Goal: Task Accomplishment & Management: Use online tool/utility

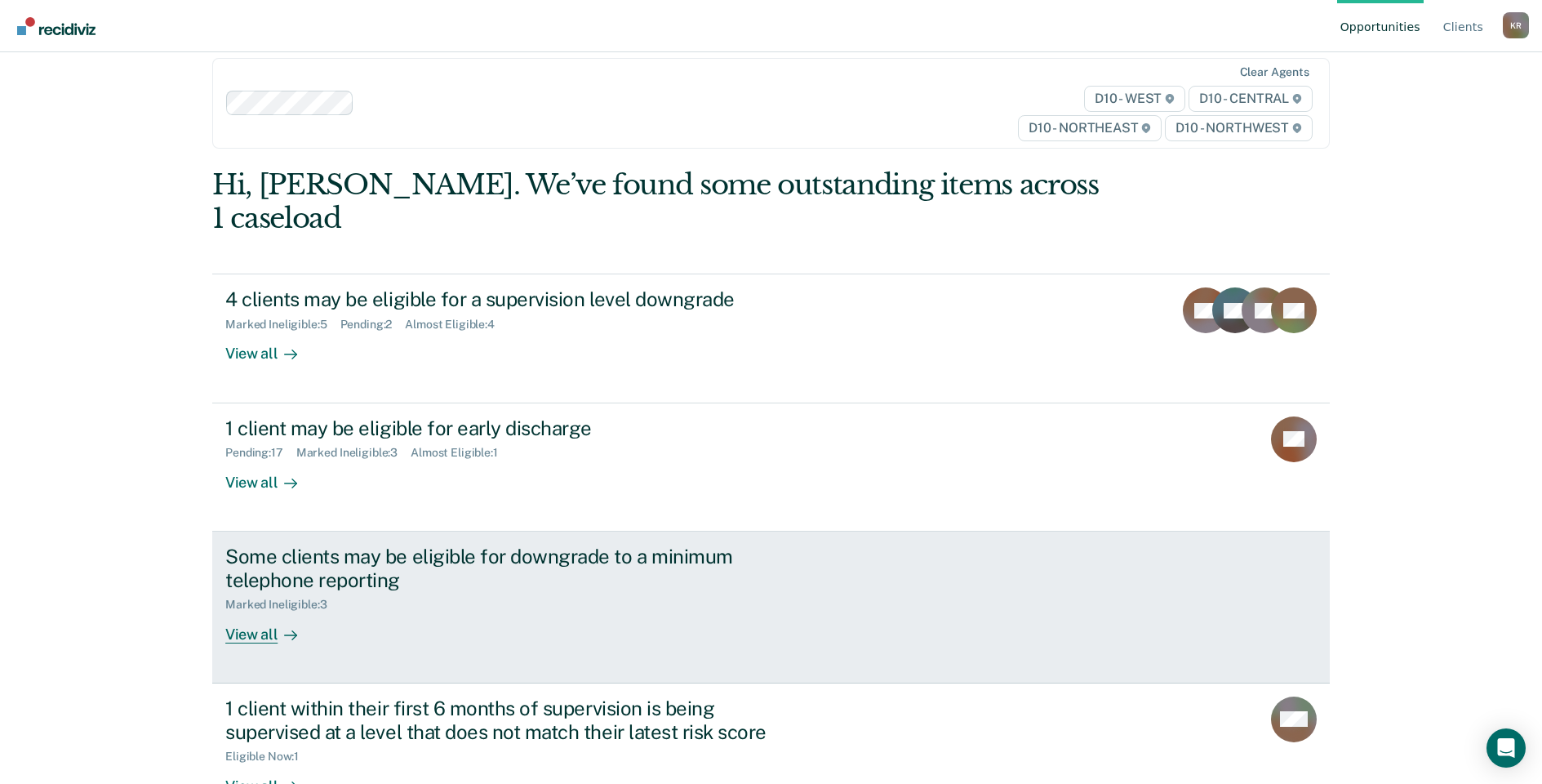
scroll to position [38, 0]
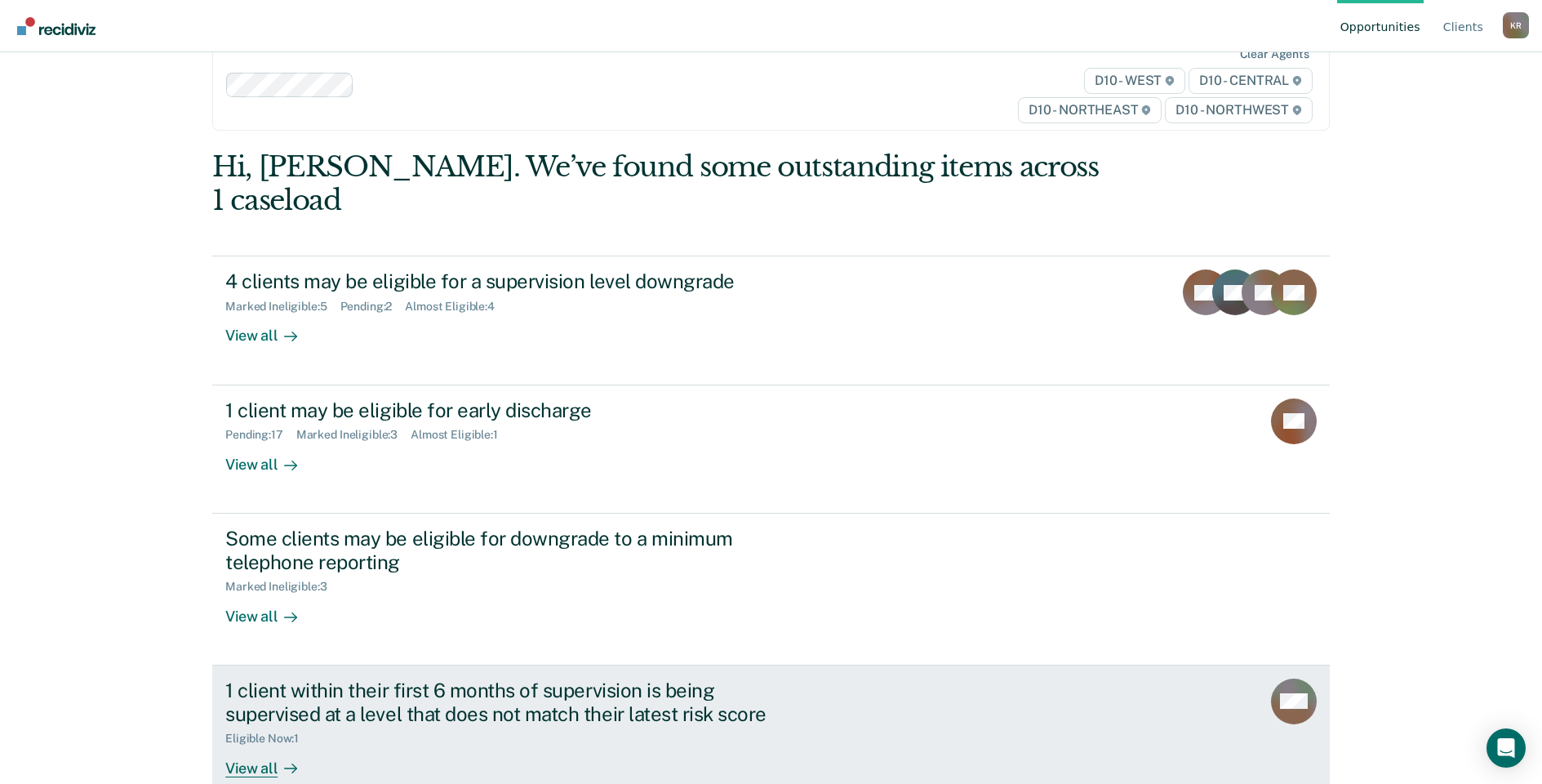
click at [241, 745] on div "View all" at bounding box center [271, 761] width 91 height 32
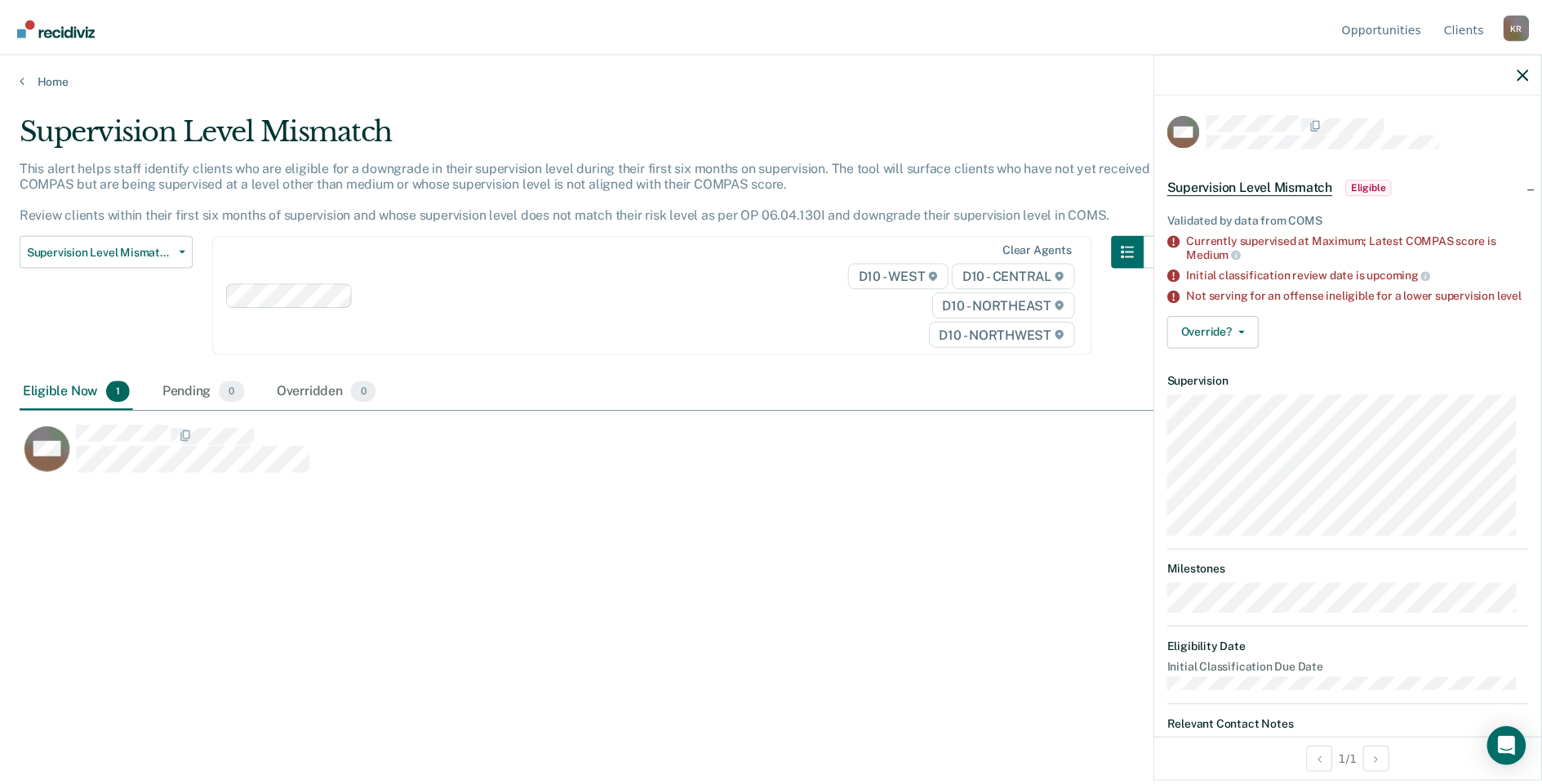
scroll to position [536, 1503]
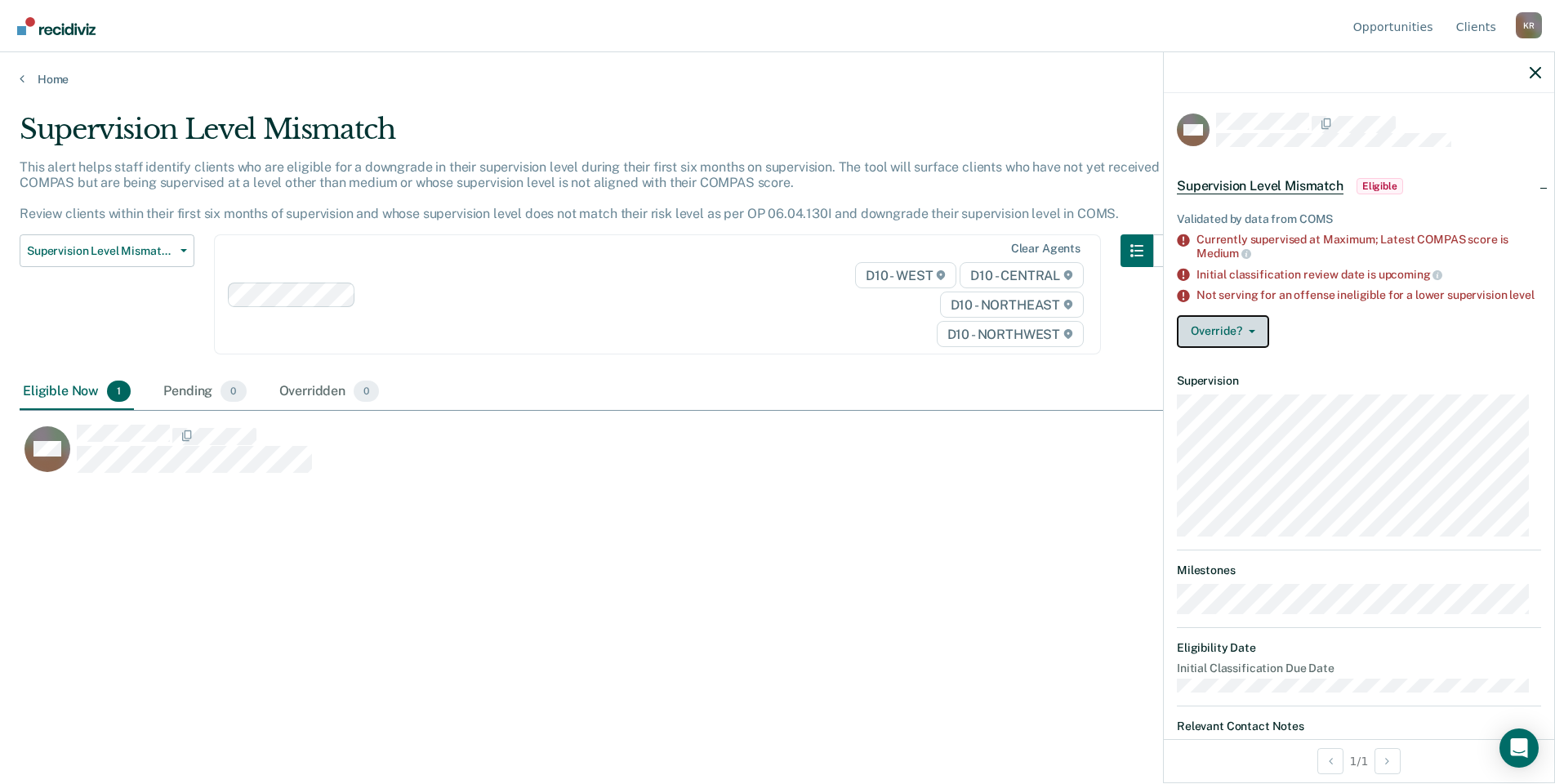
click at [1248, 333] on icon "button" at bounding box center [1251, 332] width 7 height 4
click at [1245, 408] on button "[PERSON_NAME]" at bounding box center [1256, 397] width 158 height 26
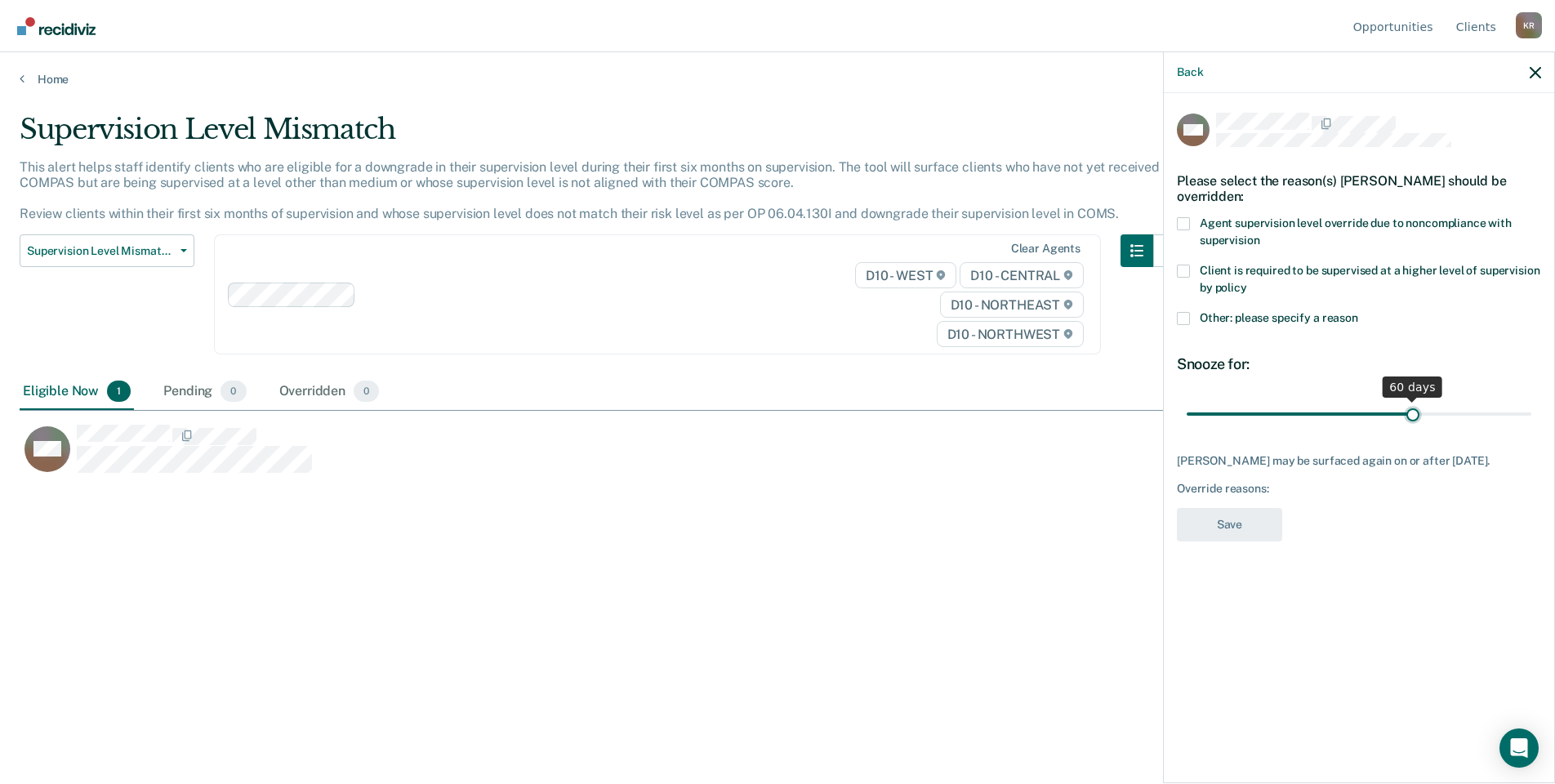
drag, startPoint x: 1306, startPoint y: 408, endPoint x: 1413, endPoint y: 406, distance: 107.0
type input "60"
click at [1413, 406] on input "range" at bounding box center [1358, 413] width 345 height 29
click at [1183, 315] on span at bounding box center [1183, 319] width 13 height 13
click at [1358, 312] on input "Other: please specify a reason" at bounding box center [1358, 312] width 0 height 0
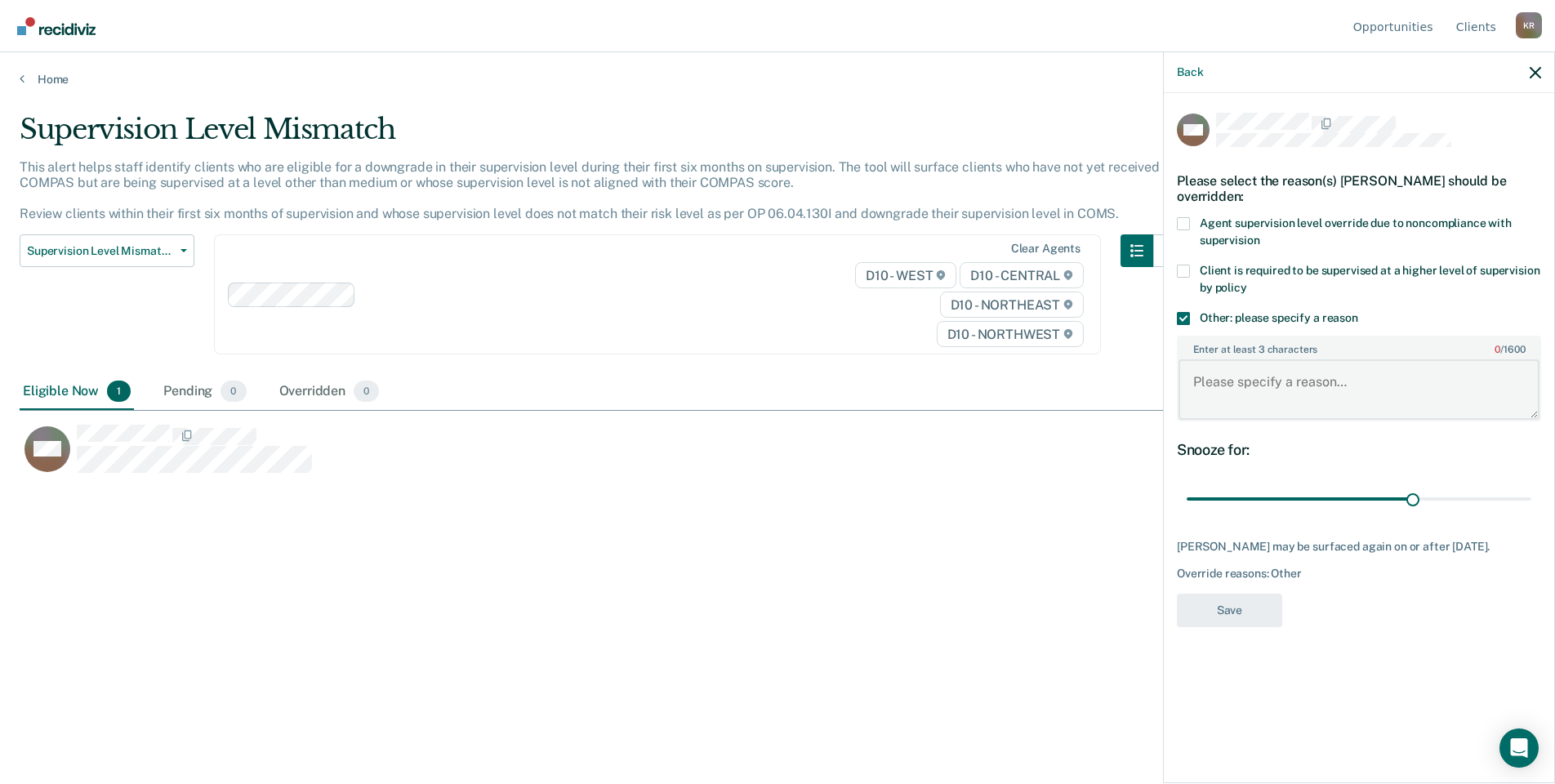
click at [1218, 370] on textarea "Enter at least 3 characters 0 / 1600" at bounding box center [1358, 389] width 361 height 60
type textarea "New criminal activity, on tether."
click at [1245, 612] on button "Save" at bounding box center [1229, 610] width 105 height 33
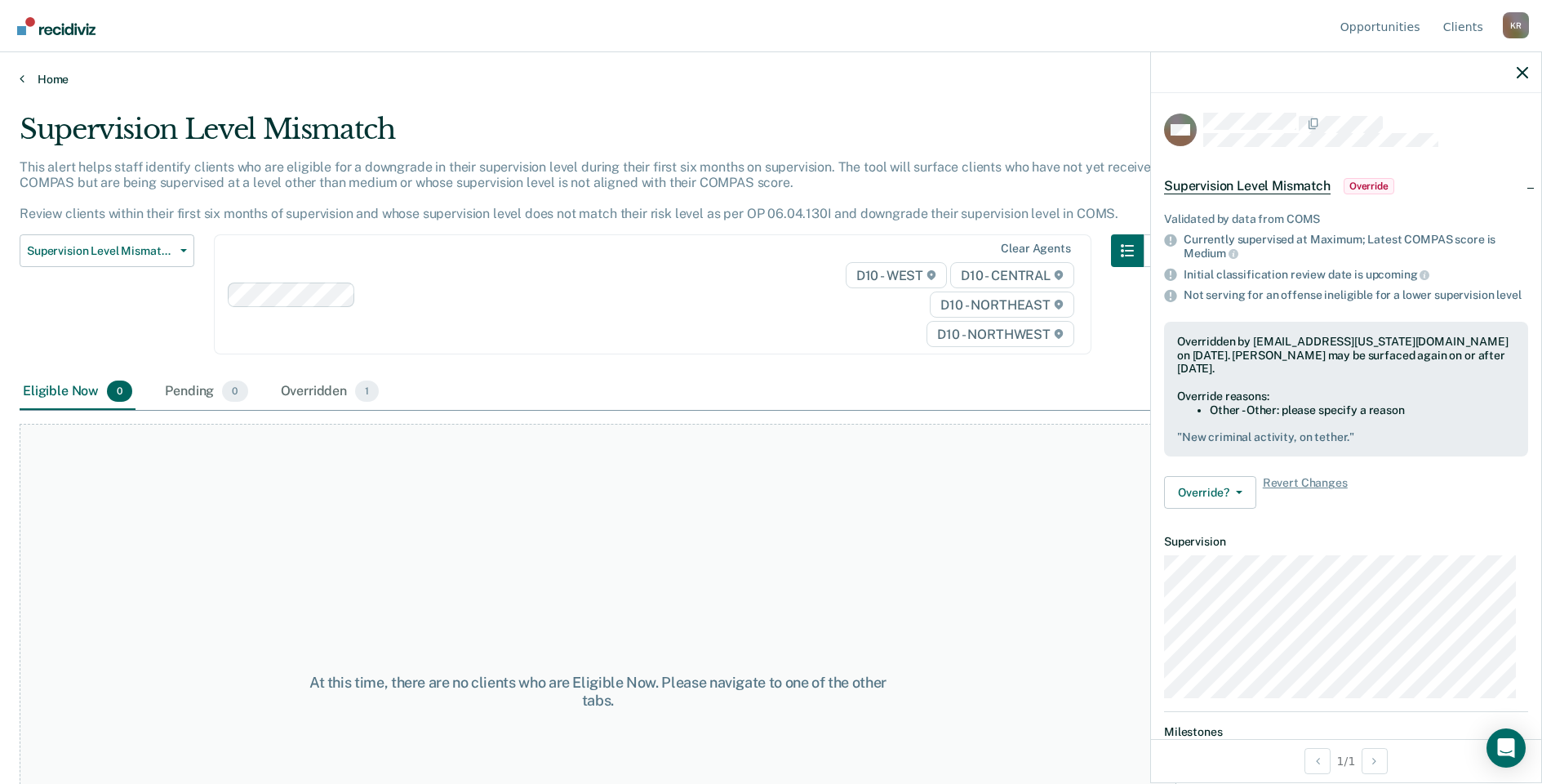
click at [44, 85] on link "Home" at bounding box center [771, 79] width 1503 height 15
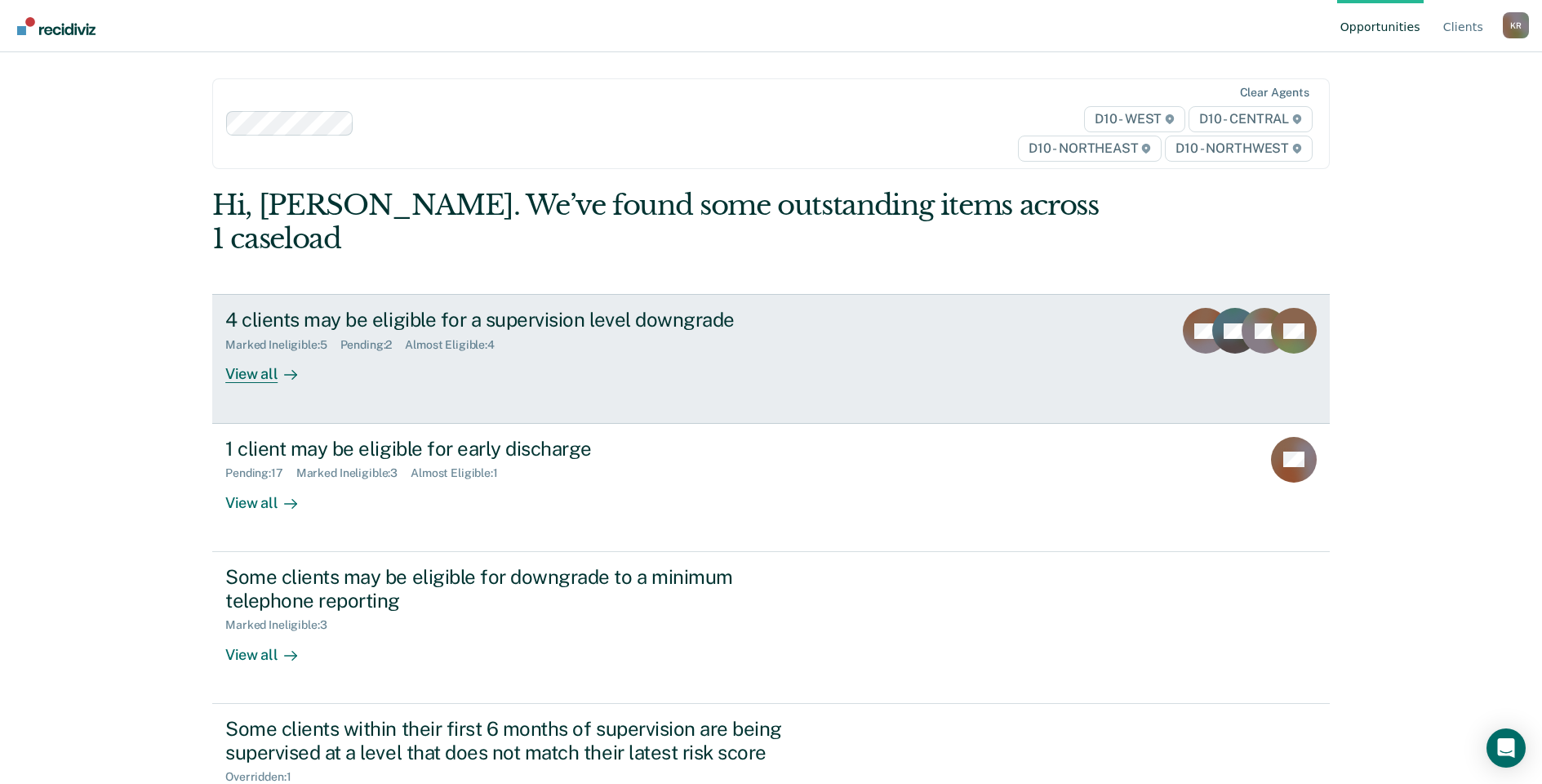
click at [256, 352] on div "View all" at bounding box center [271, 368] width 91 height 32
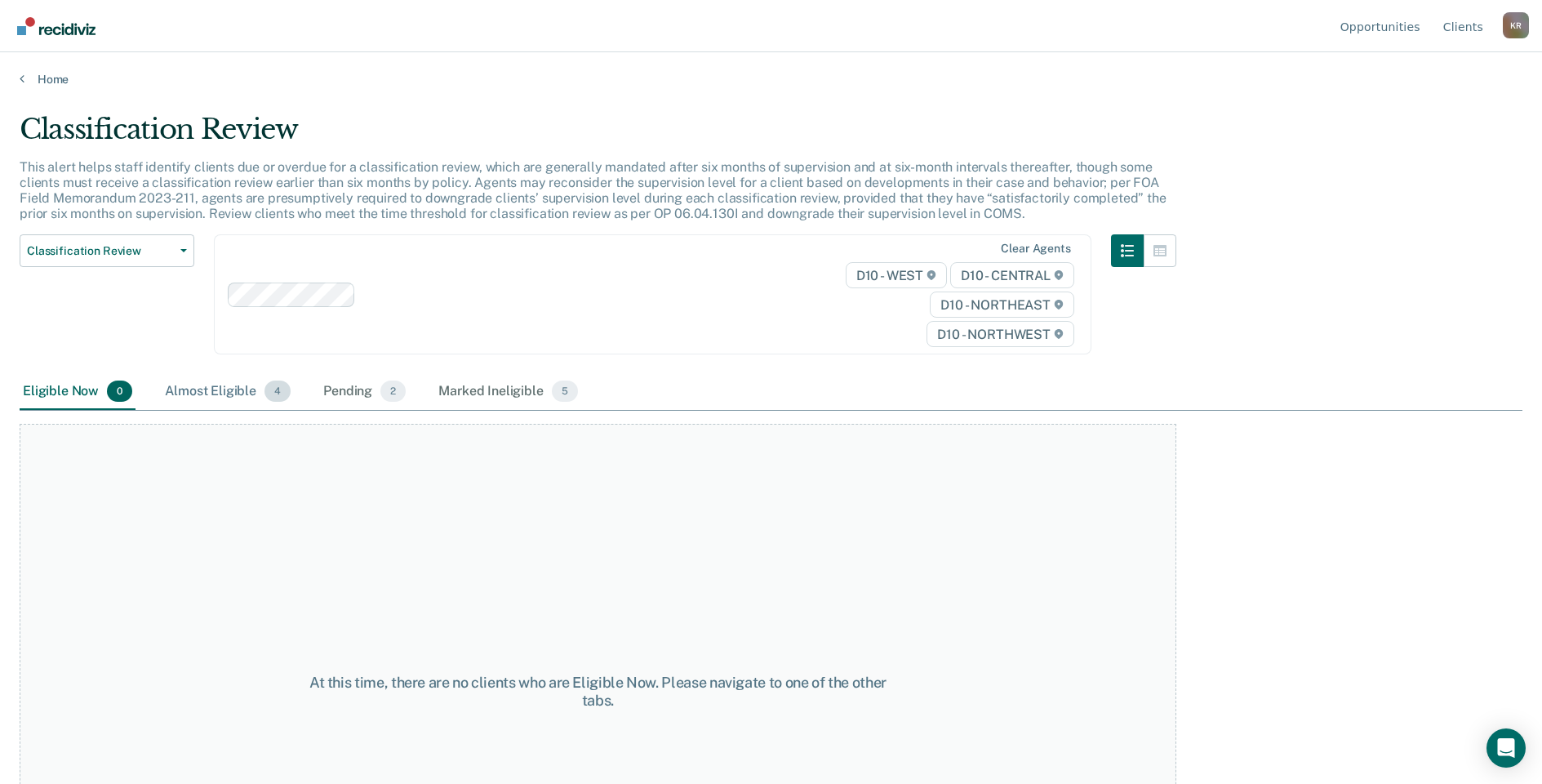
click at [213, 387] on div "Almost Eligible 4" at bounding box center [228, 392] width 132 height 36
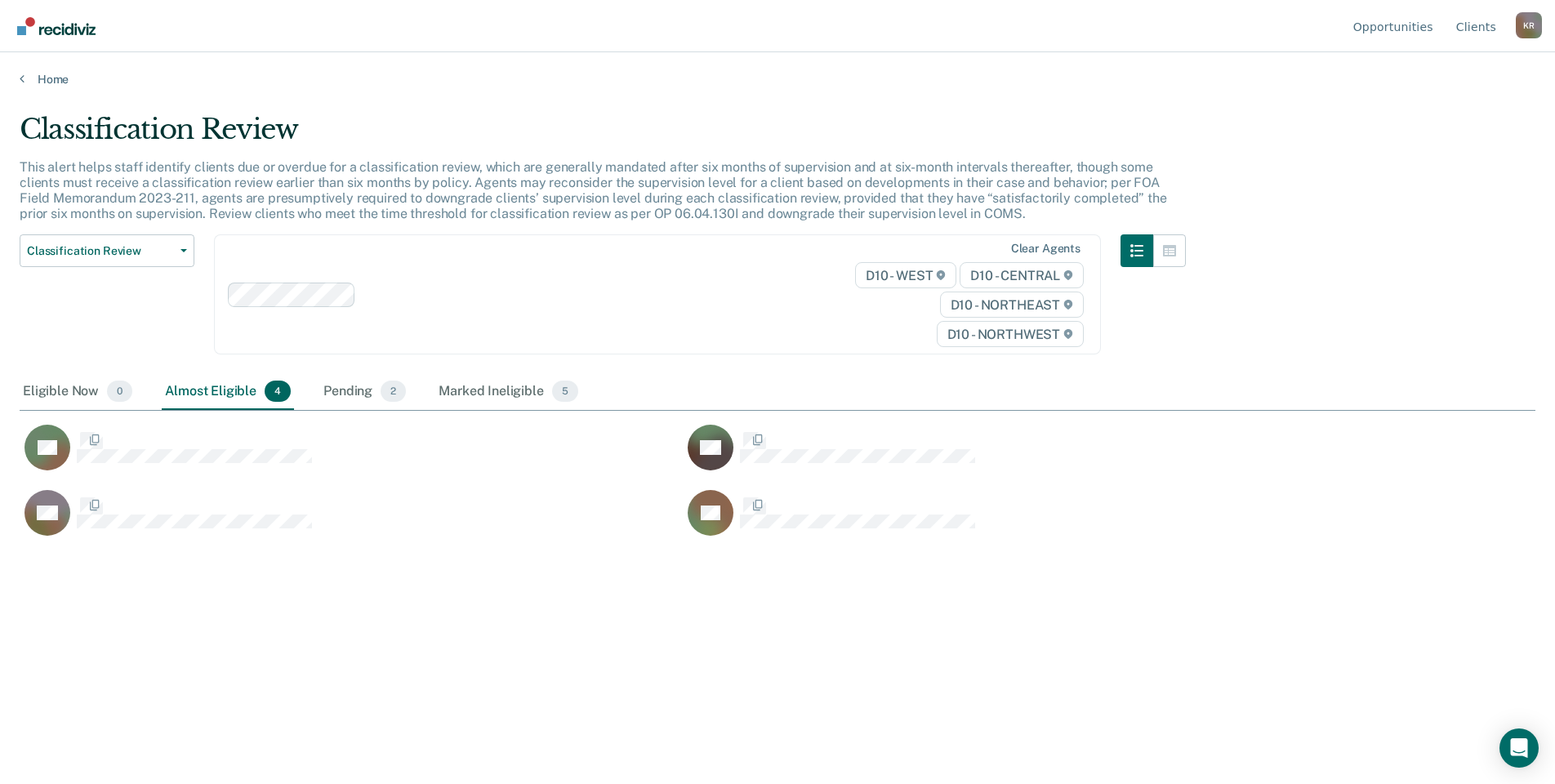
scroll to position [536, 1503]
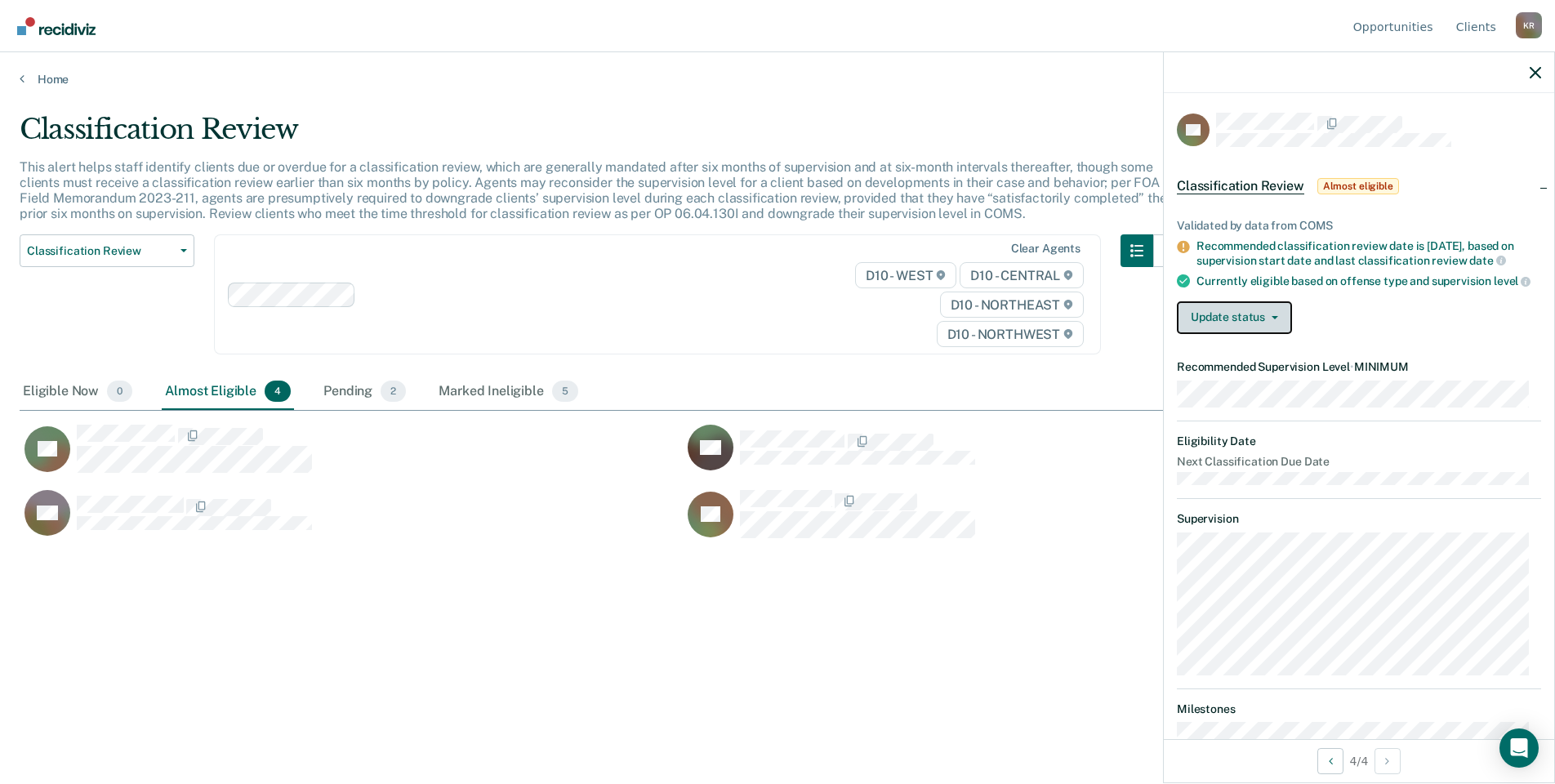
click at [1272, 326] on button "Update status" at bounding box center [1235, 317] width 115 height 33
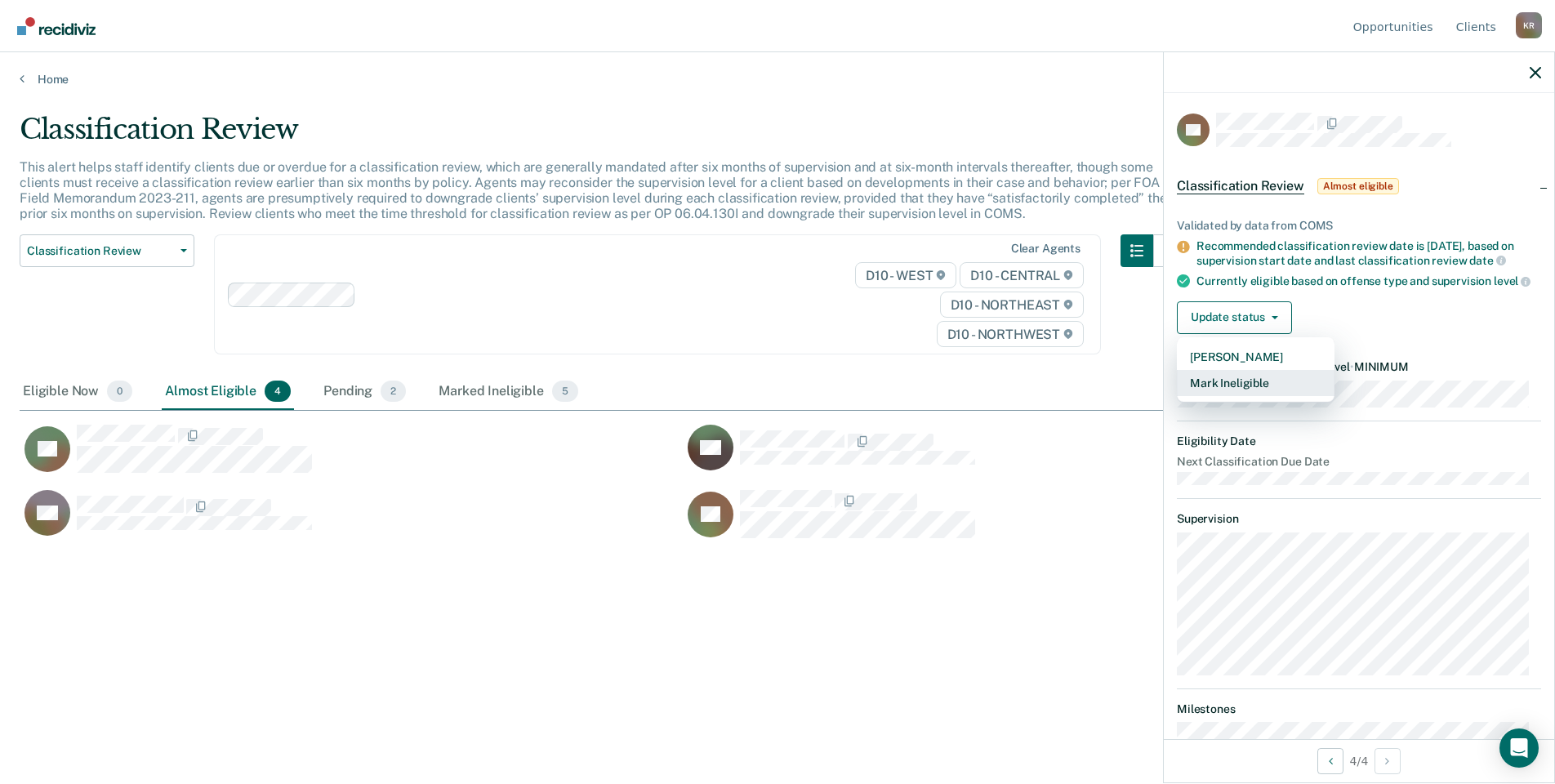
click at [1239, 396] on button "Mark Ineligible" at bounding box center [1256, 383] width 158 height 26
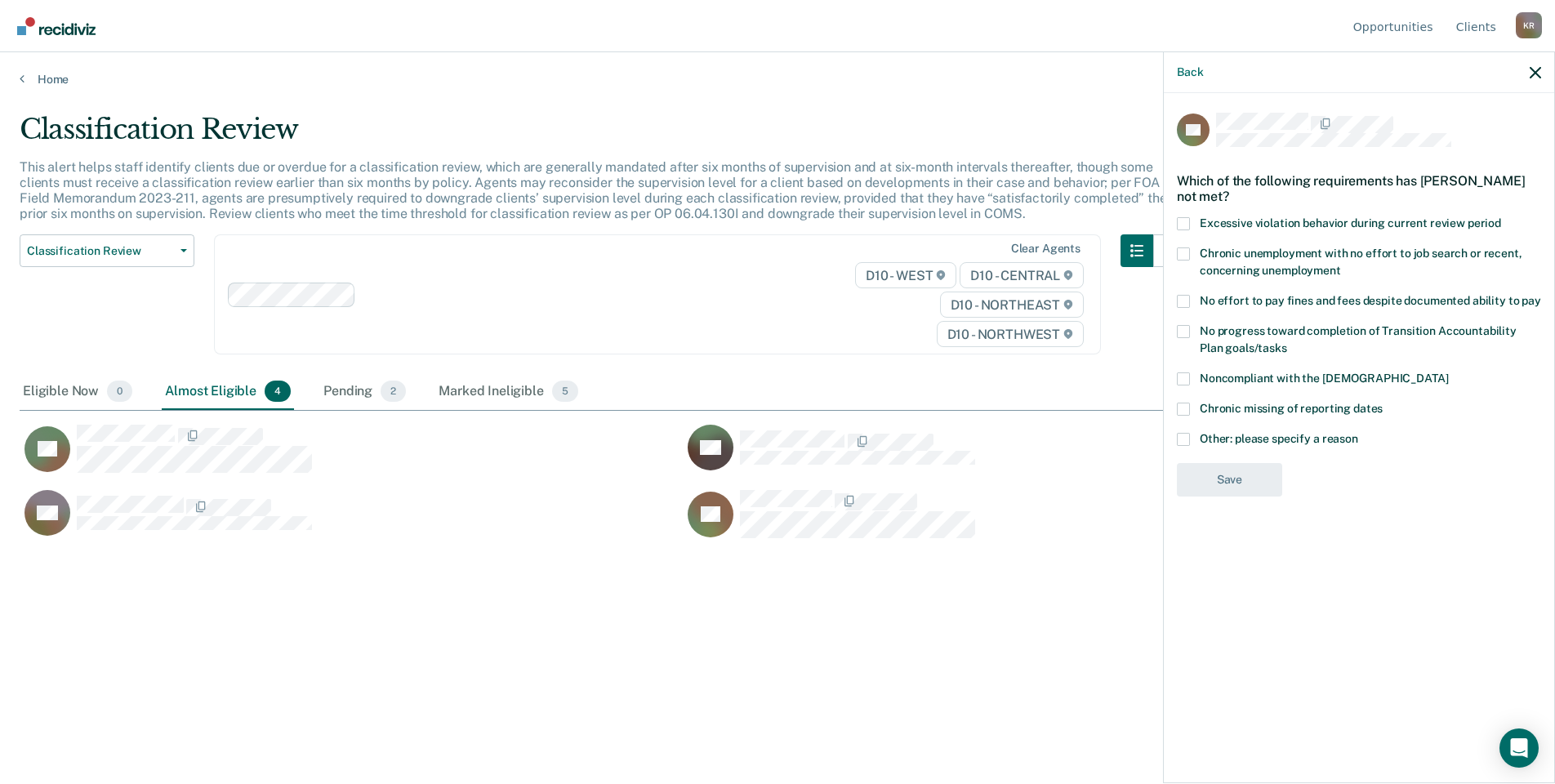
click at [1183, 440] on span at bounding box center [1183, 439] width 13 height 13
click at [1358, 433] on input "Other: please specify a reason" at bounding box center [1358, 433] width 0 height 0
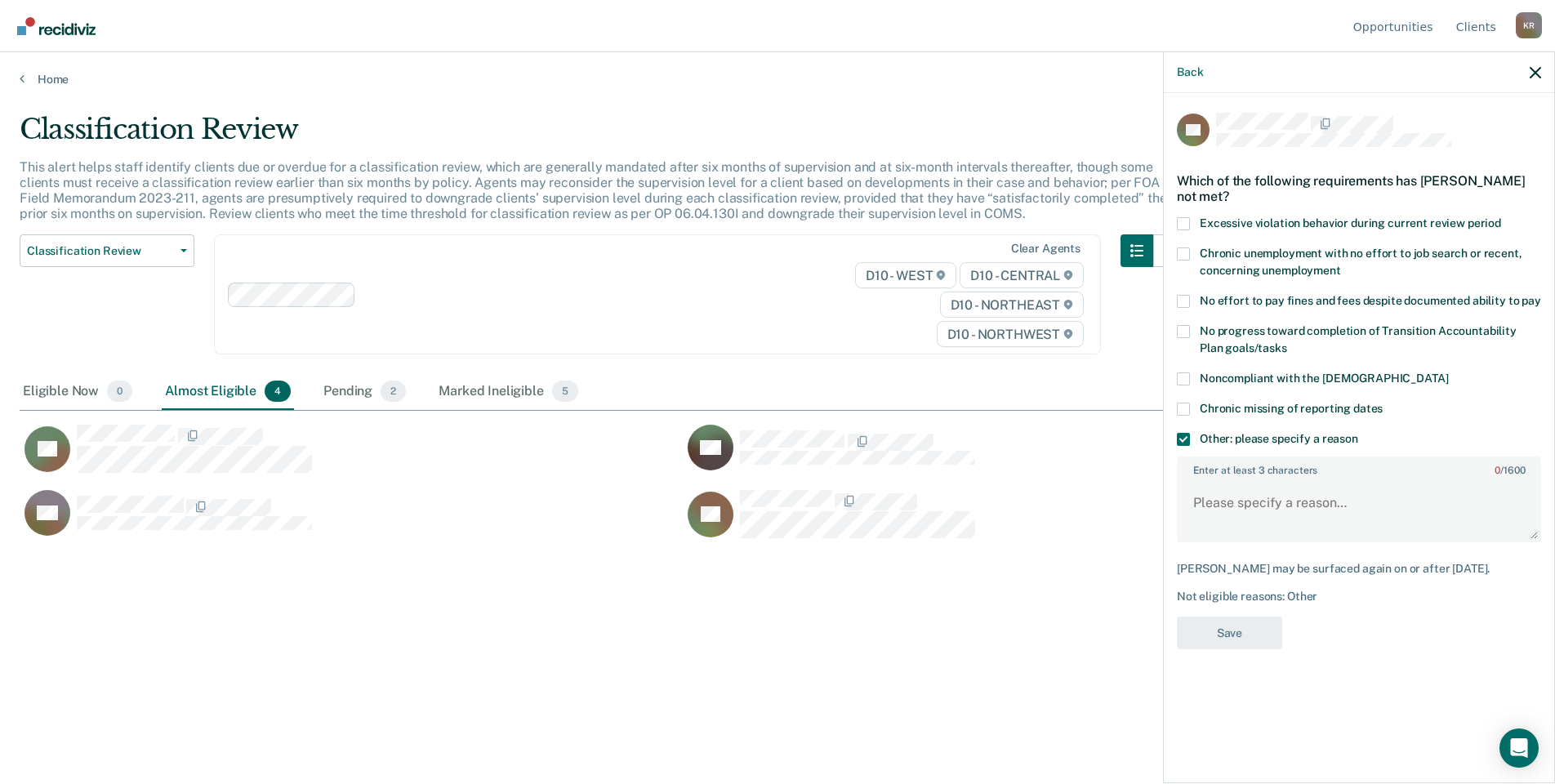
click at [1358, 433] on input "Other: please specify a reason" at bounding box center [1358, 433] width 0 height 0
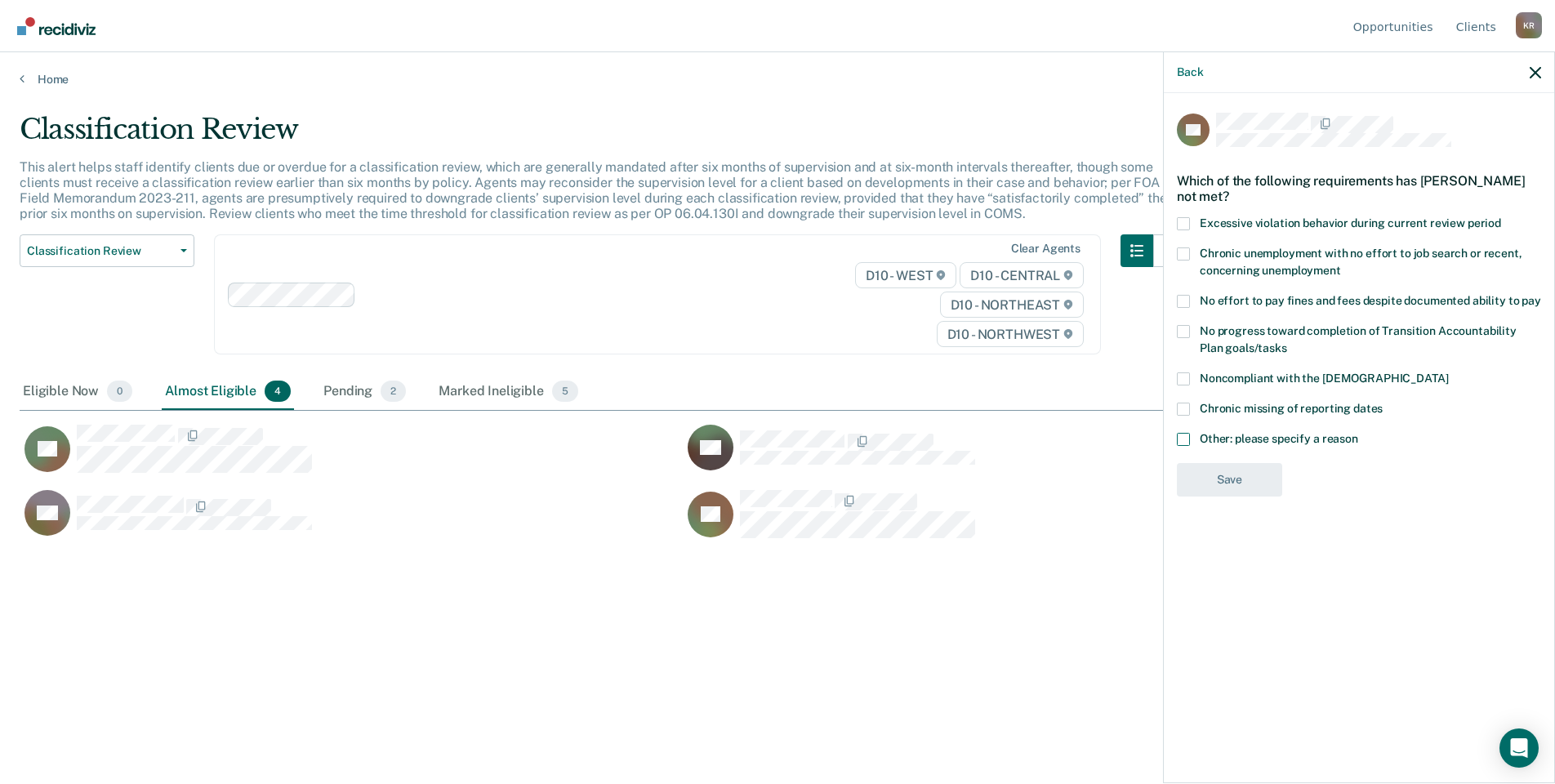
click at [1358, 433] on input "Other: please specify a reason" at bounding box center [1358, 433] width 0 height 0
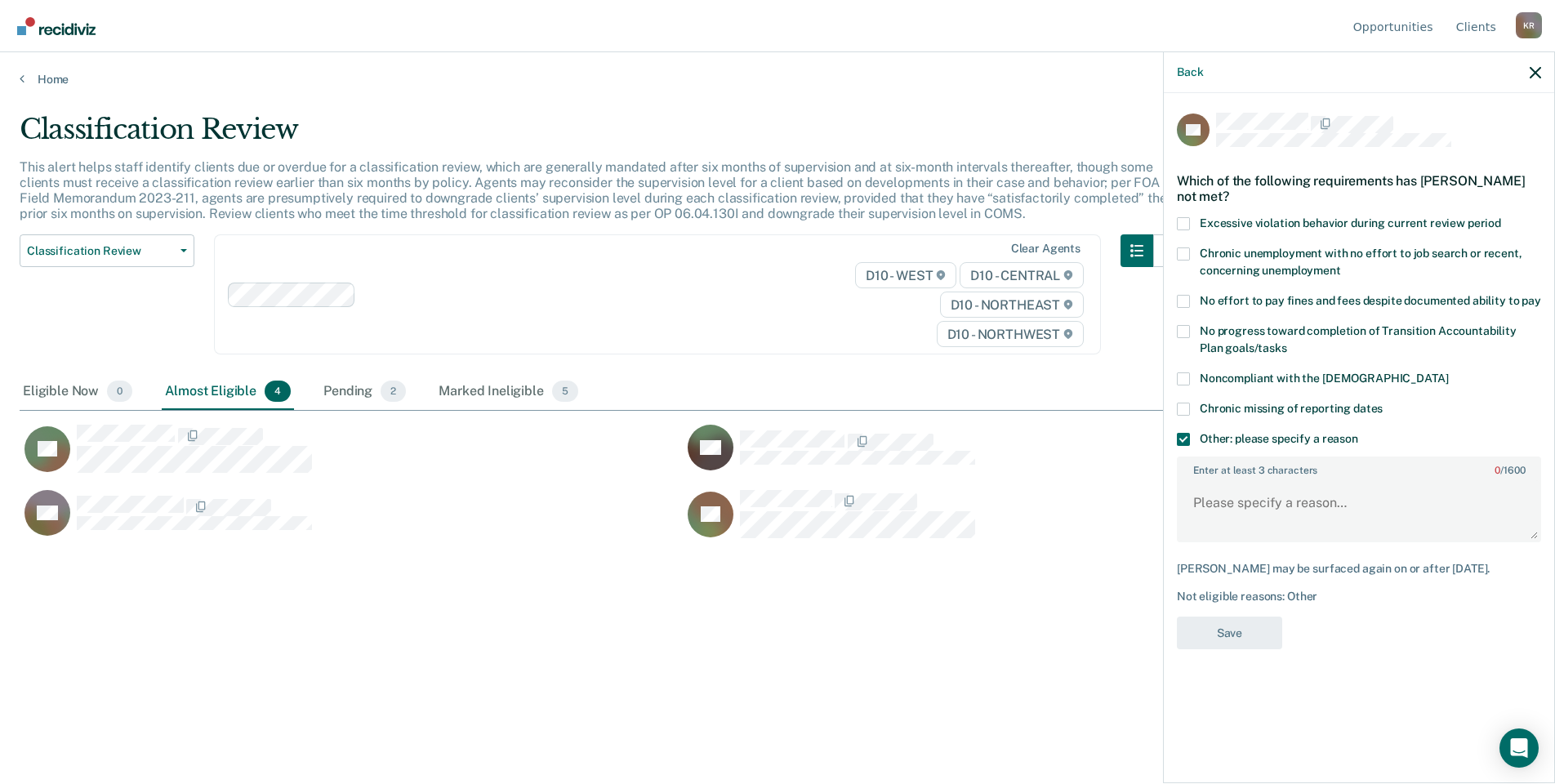
click at [1358, 433] on input "Other: please specify a reason" at bounding box center [1358, 433] width 0 height 0
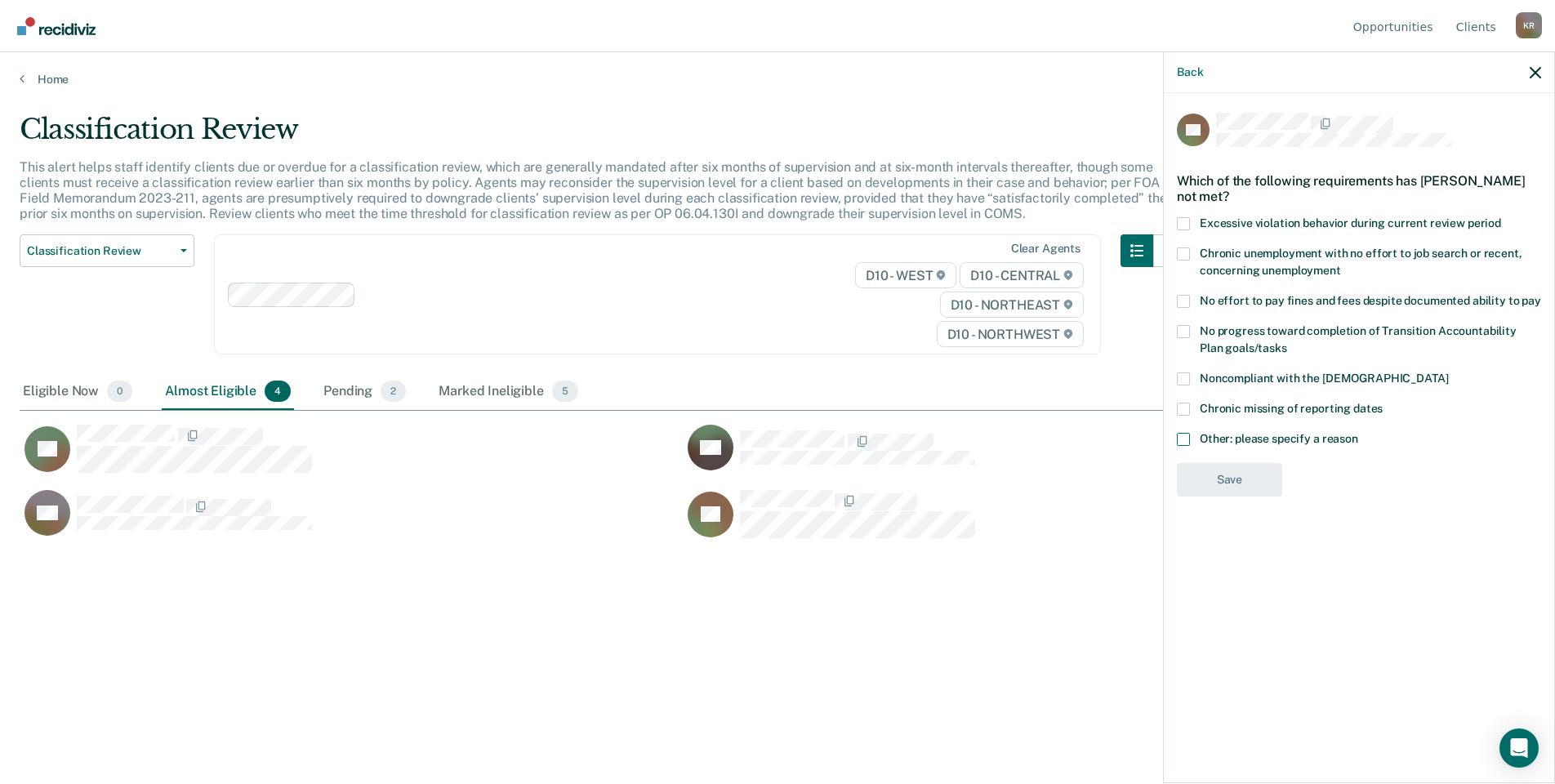
click at [1358, 433] on input "Other: please specify a reason" at bounding box center [1358, 433] width 0 height 0
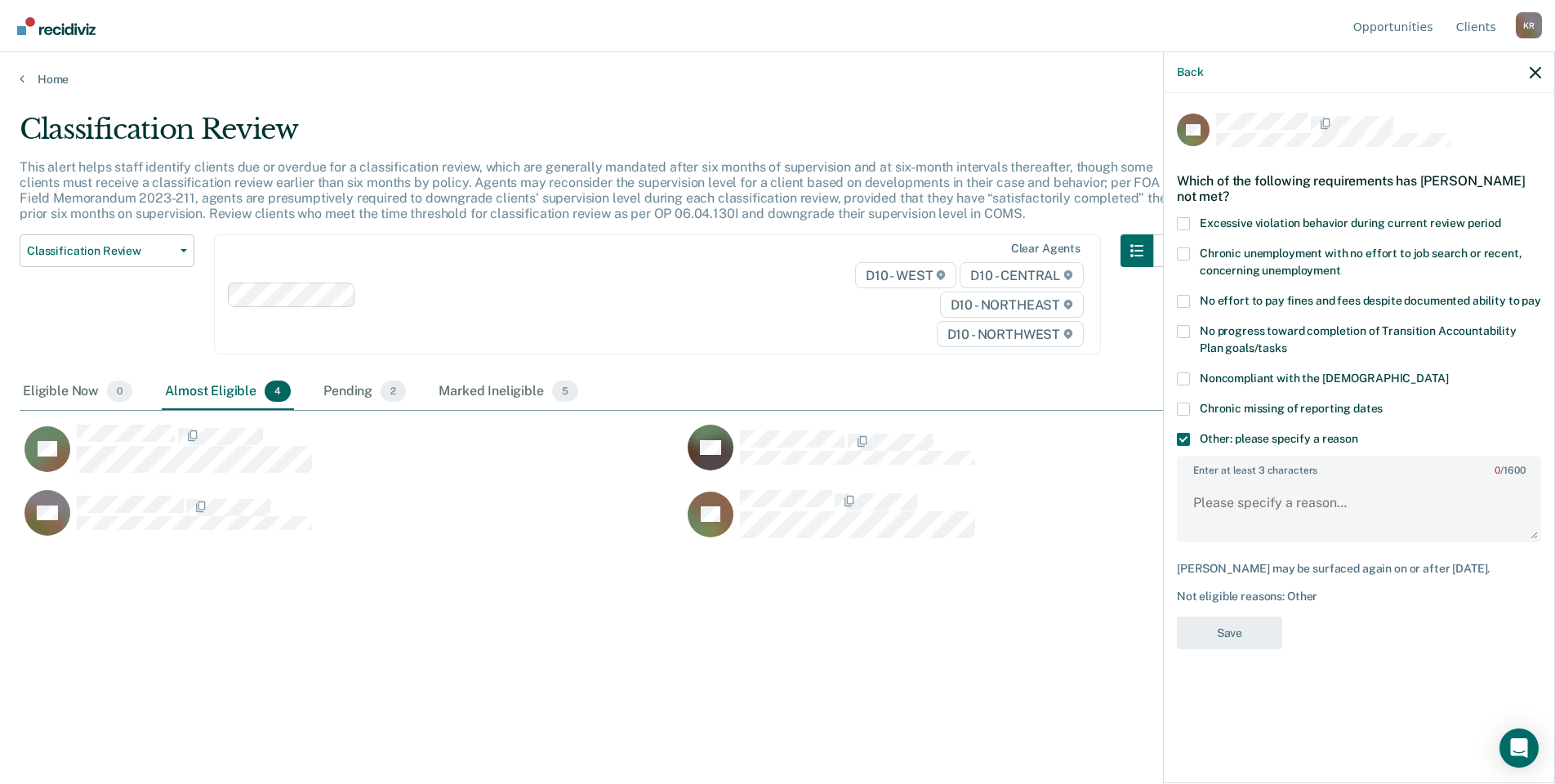
click at [1358, 433] on input "Other: please specify a reason" at bounding box center [1358, 433] width 0 height 0
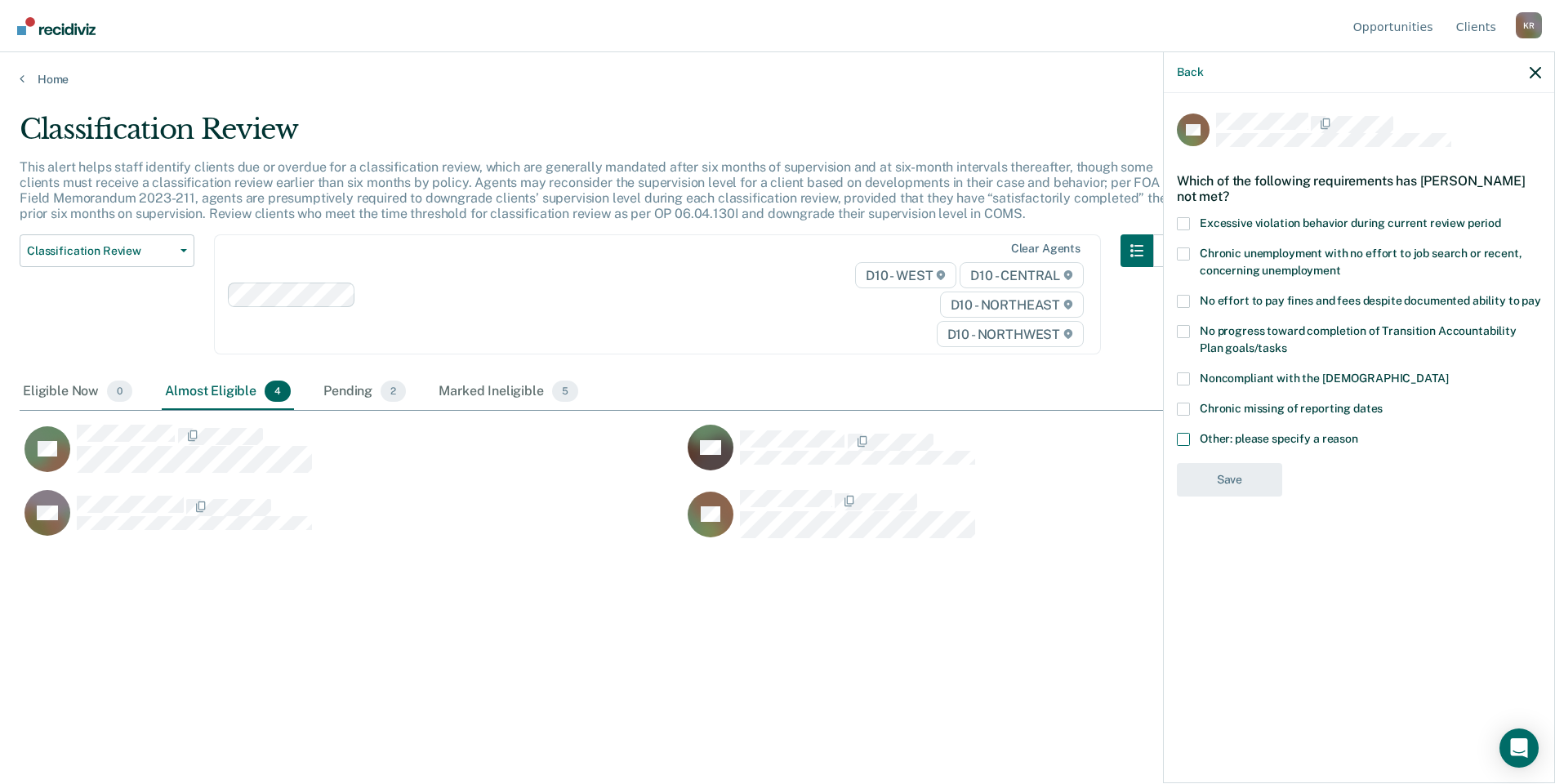
click at [1358, 433] on input "Other: please specify a reason" at bounding box center [1358, 433] width 0 height 0
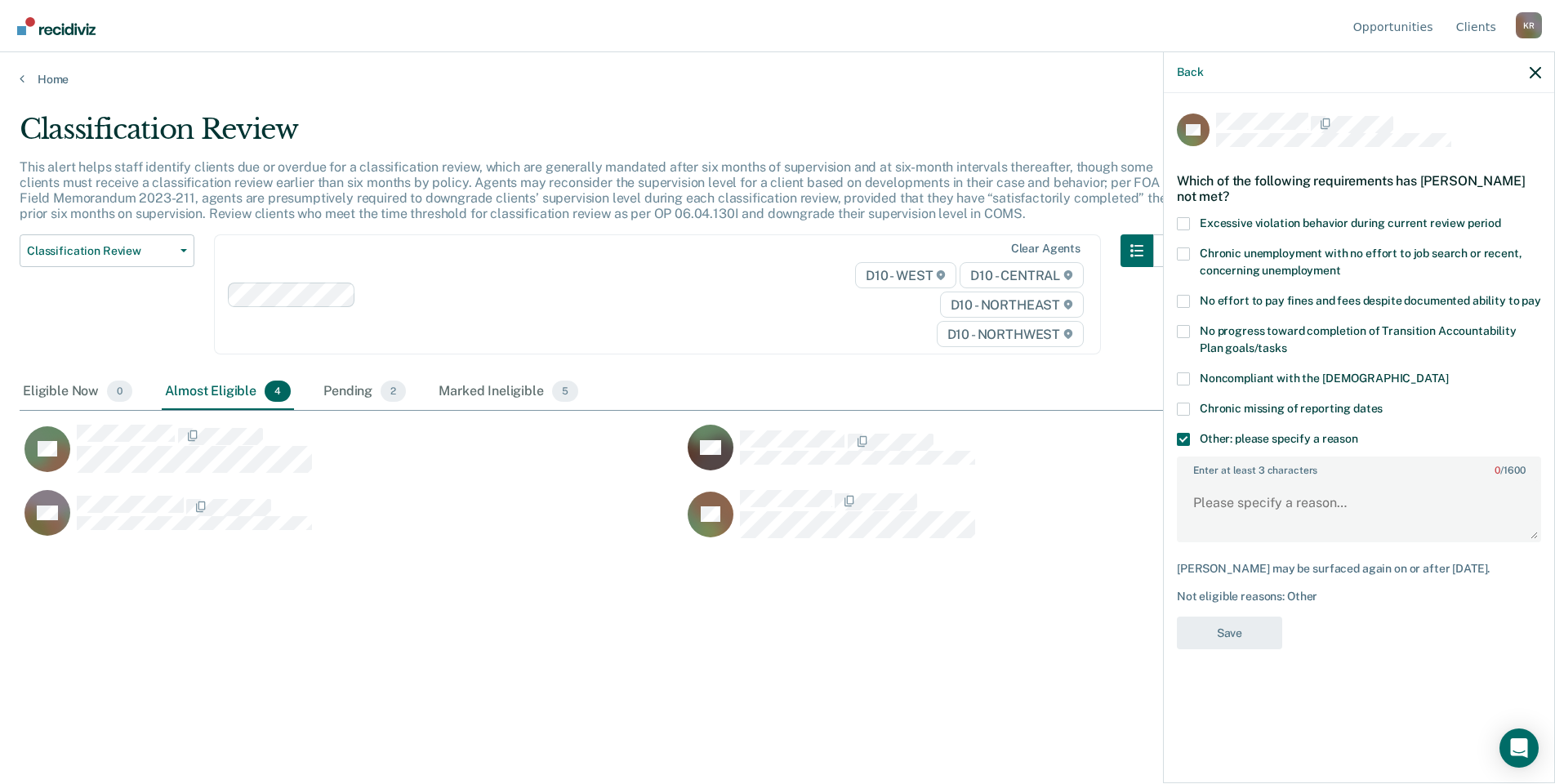
click at [1358, 433] on input "Other: please specify a reason" at bounding box center [1358, 433] width 0 height 0
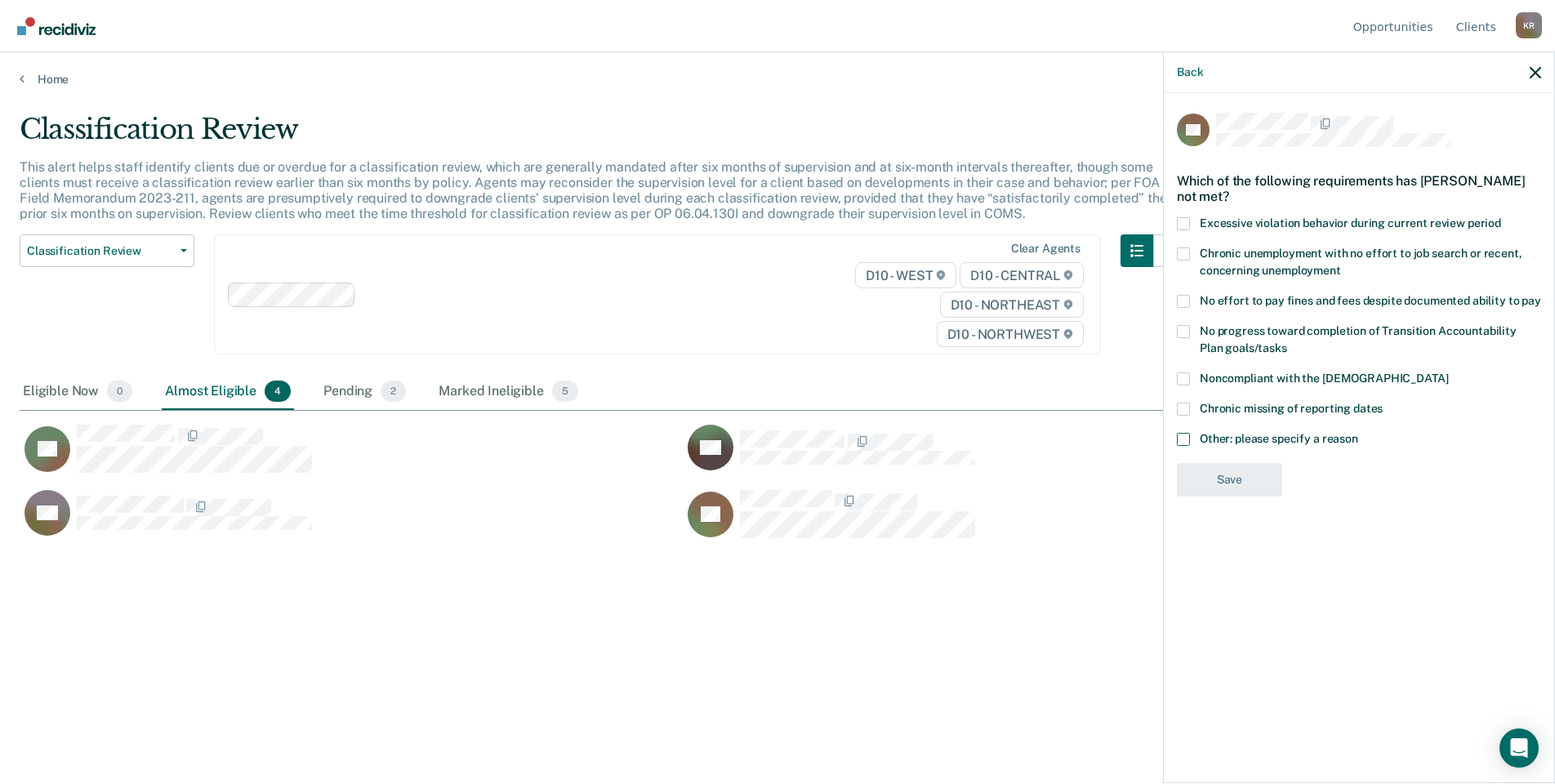
click at [1358, 433] on input "Other: please specify a reason" at bounding box center [1358, 433] width 0 height 0
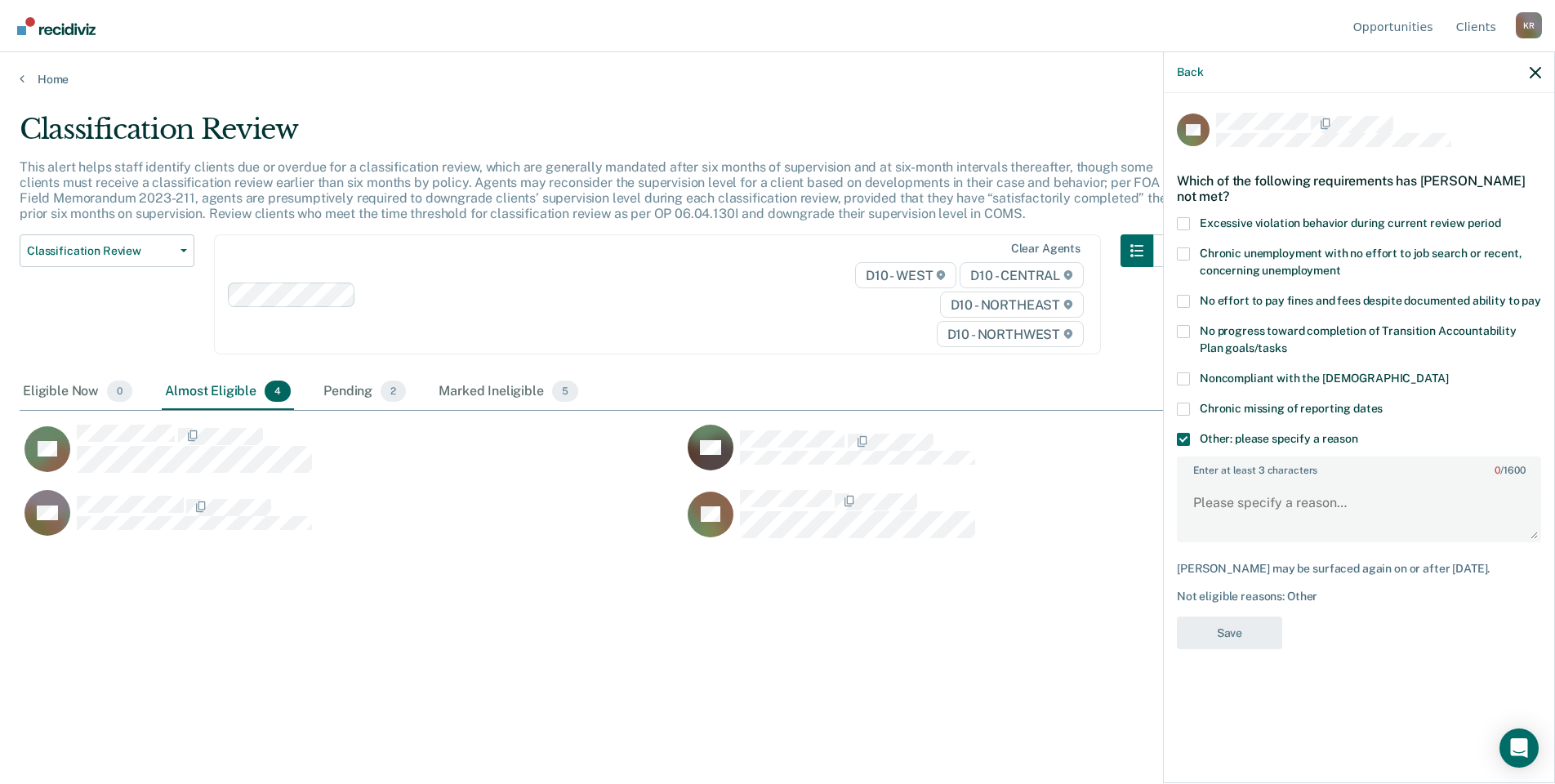
click at [1358, 433] on input "Other: please specify a reason" at bounding box center [1358, 433] width 0 height 0
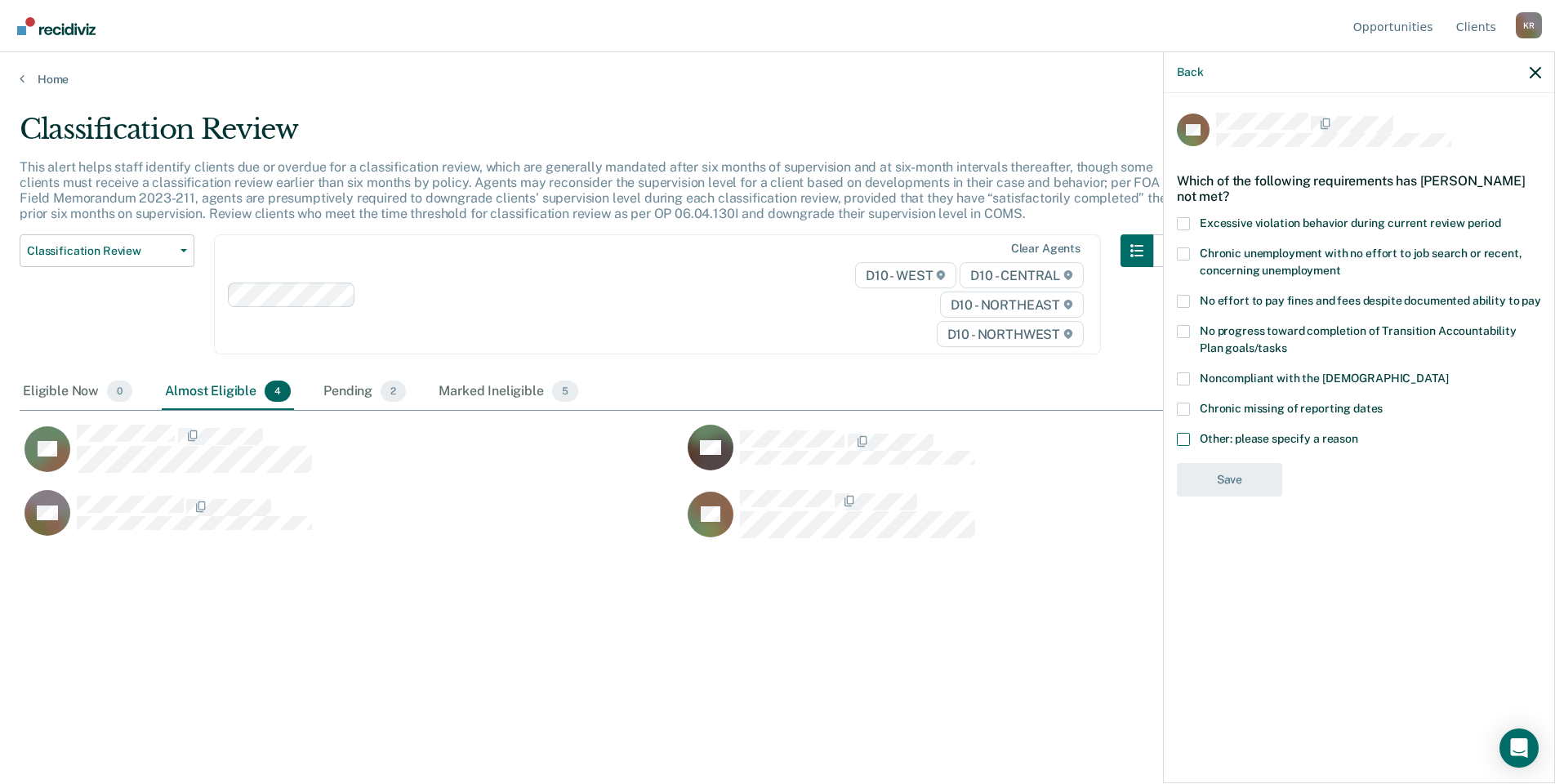
click at [1358, 433] on input "Other: please specify a reason" at bounding box center [1358, 433] width 0 height 0
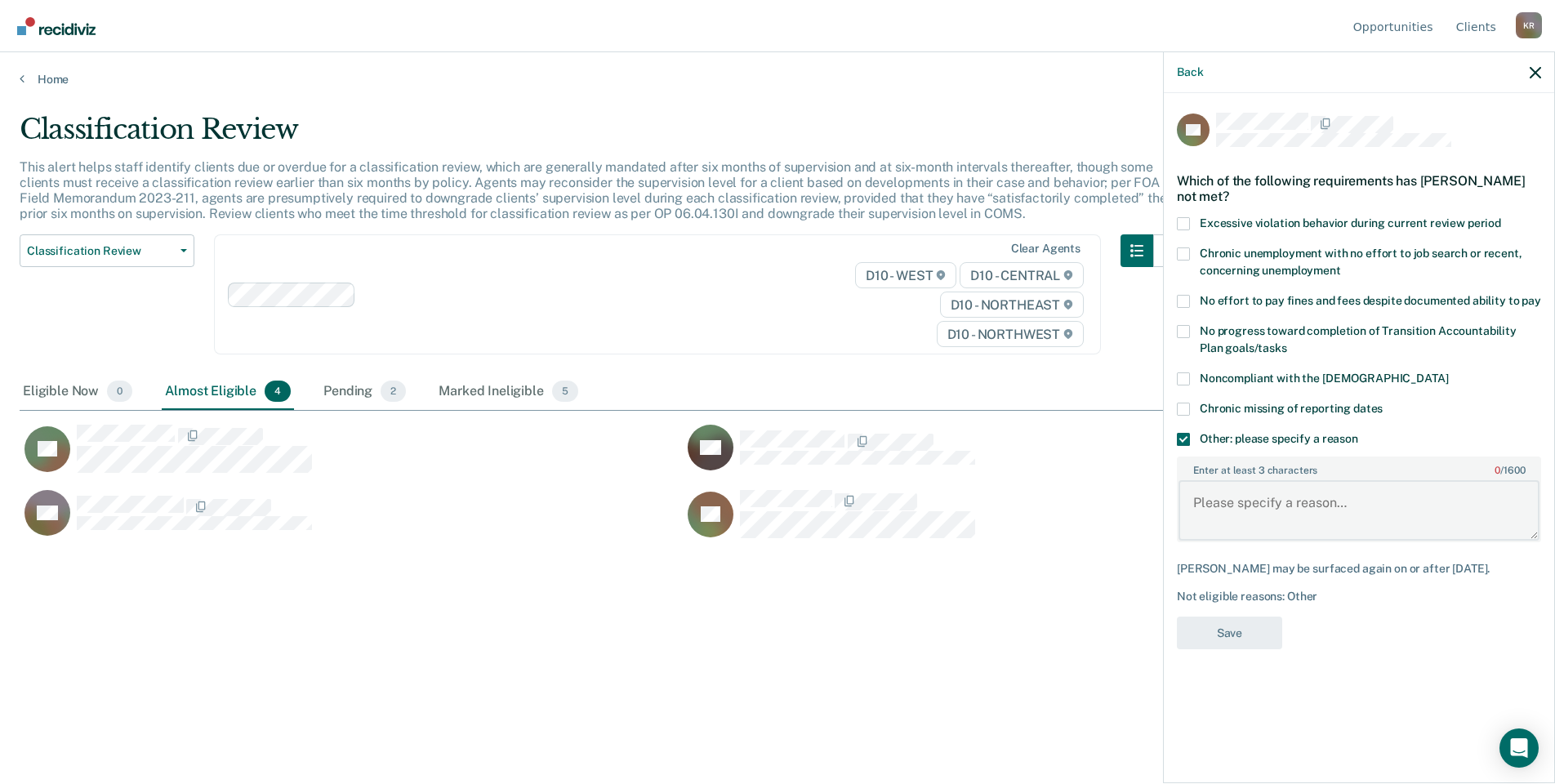
click at [1220, 501] on textarea "Enter at least 3 characters 0 / 1600" at bounding box center [1358, 510] width 361 height 60
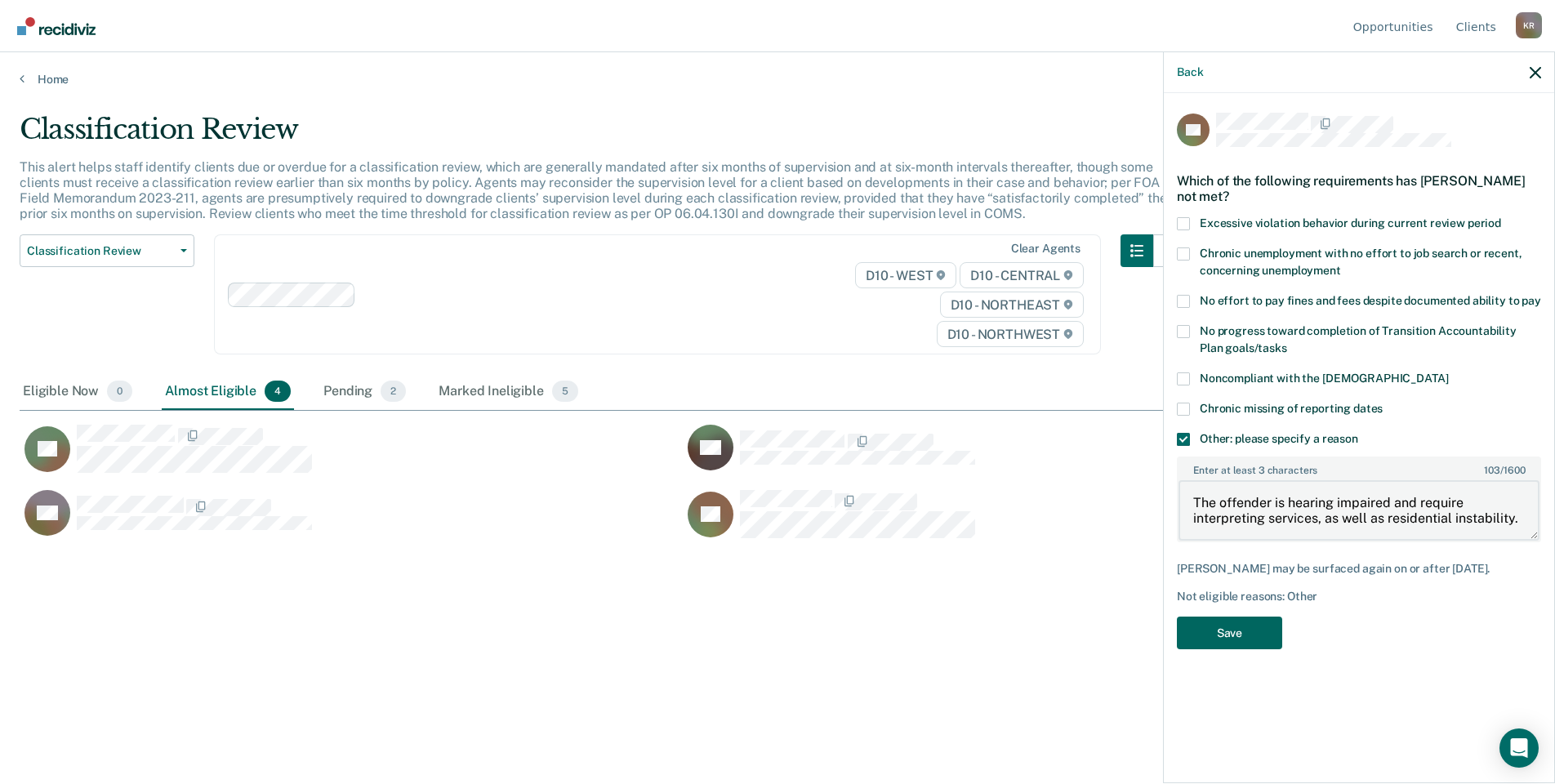
type textarea "The offender is hearing impaired and require interpreting services, as well as …"
click at [1213, 633] on button "Save" at bounding box center [1229, 634] width 105 height 33
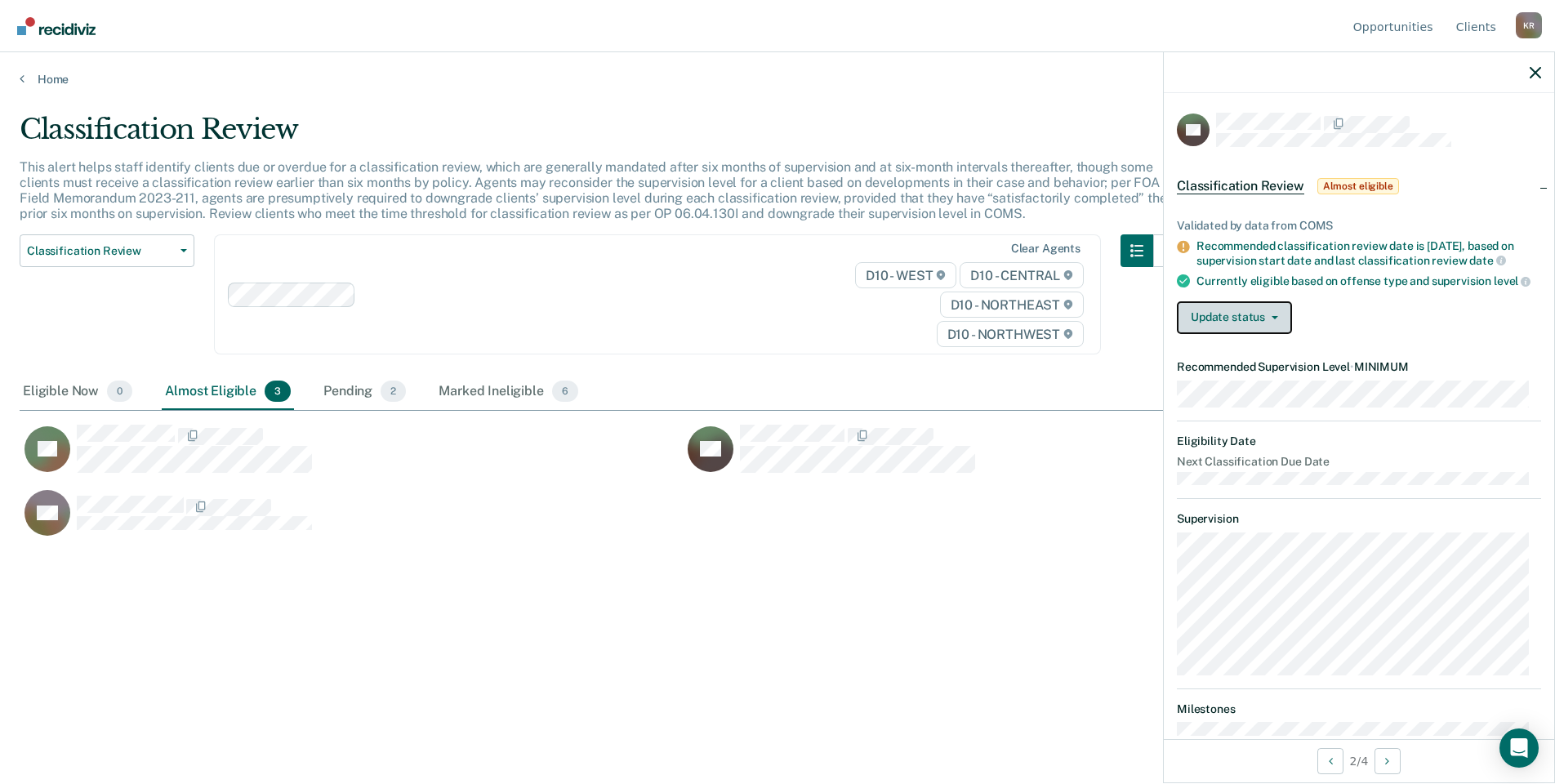
click at [1268, 333] on button "Update status" at bounding box center [1235, 317] width 115 height 33
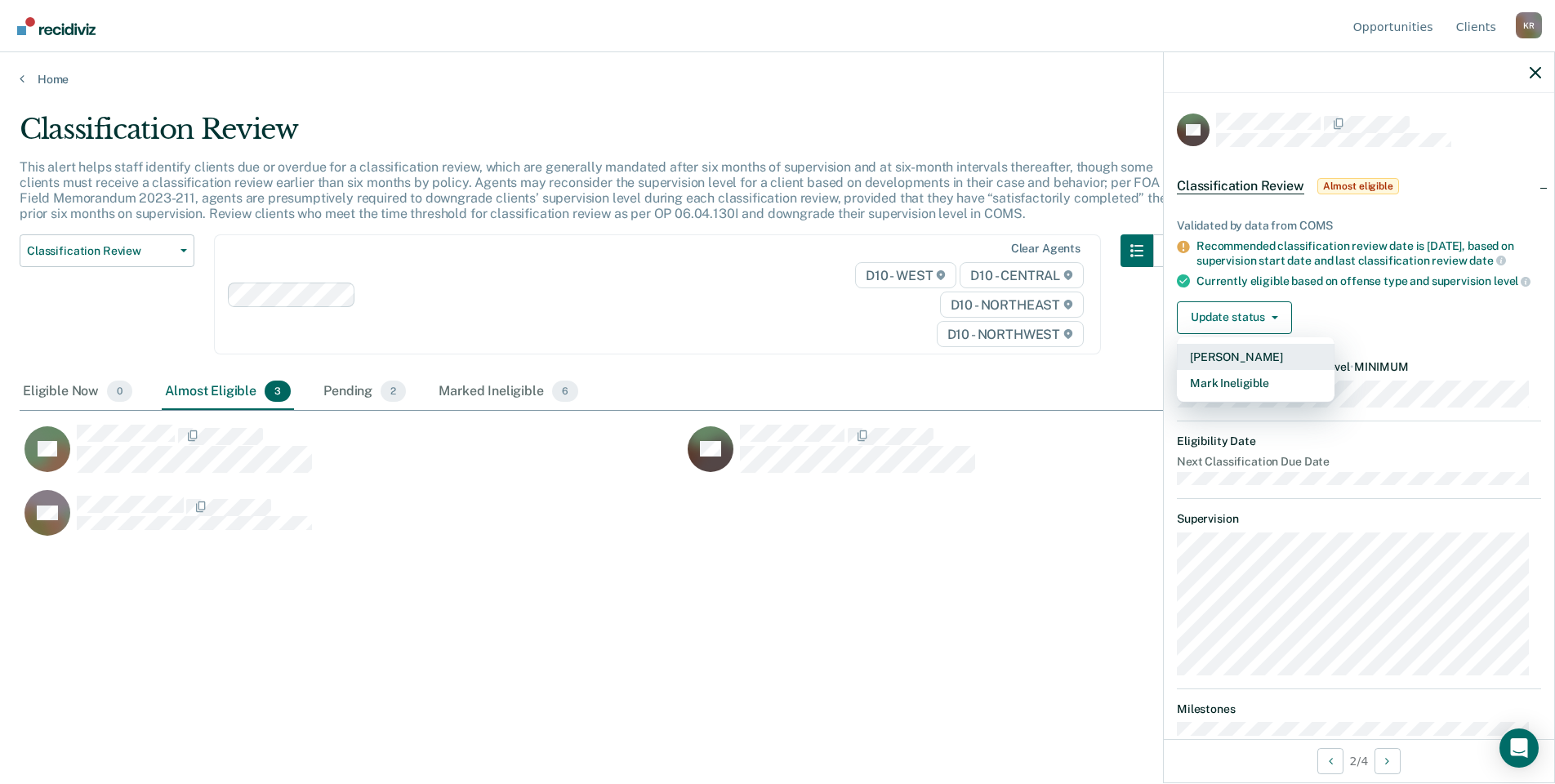
click at [1244, 365] on button "[PERSON_NAME]" at bounding box center [1256, 357] width 158 height 26
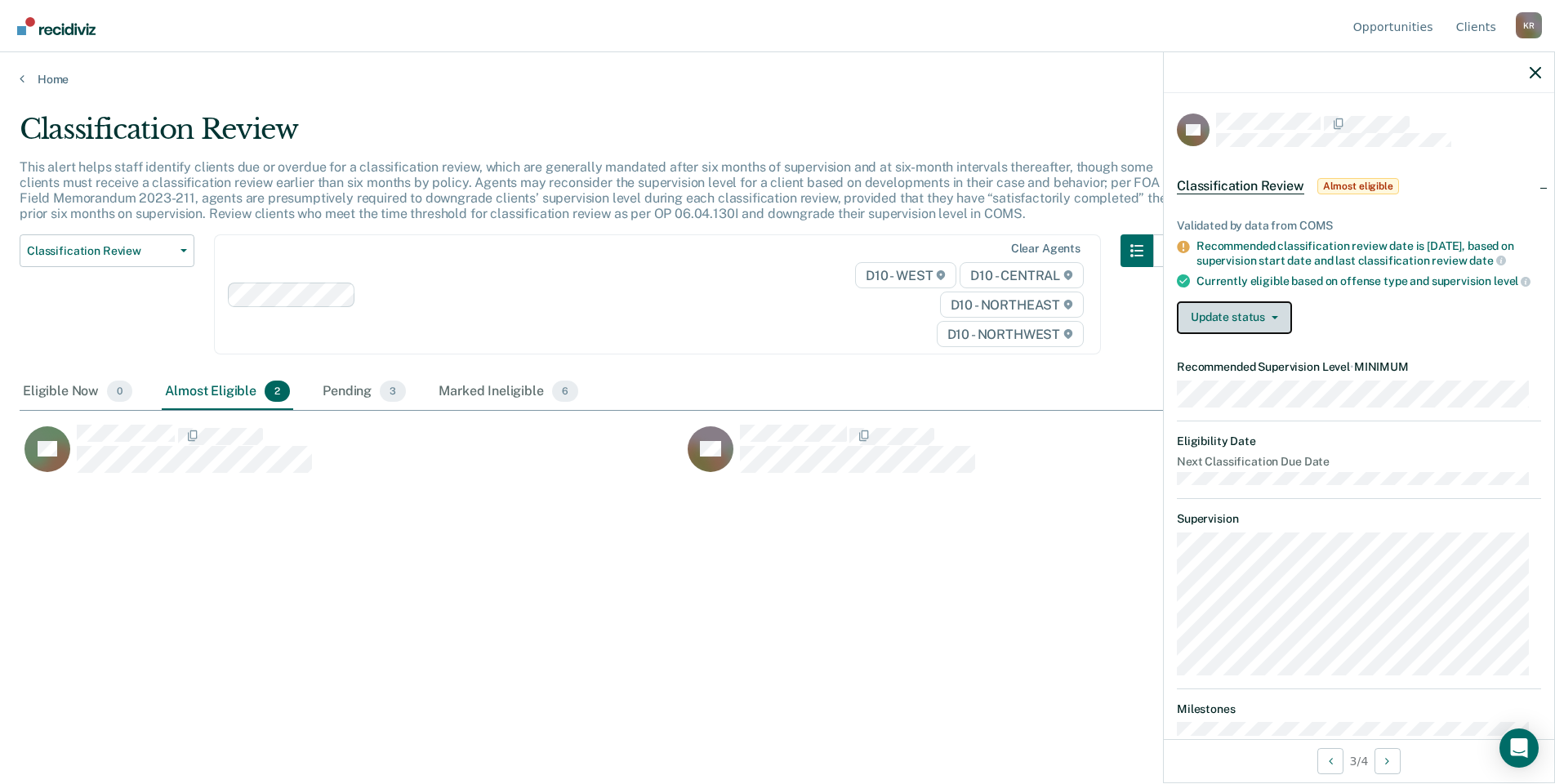
click at [1273, 326] on button "Update status" at bounding box center [1235, 317] width 115 height 33
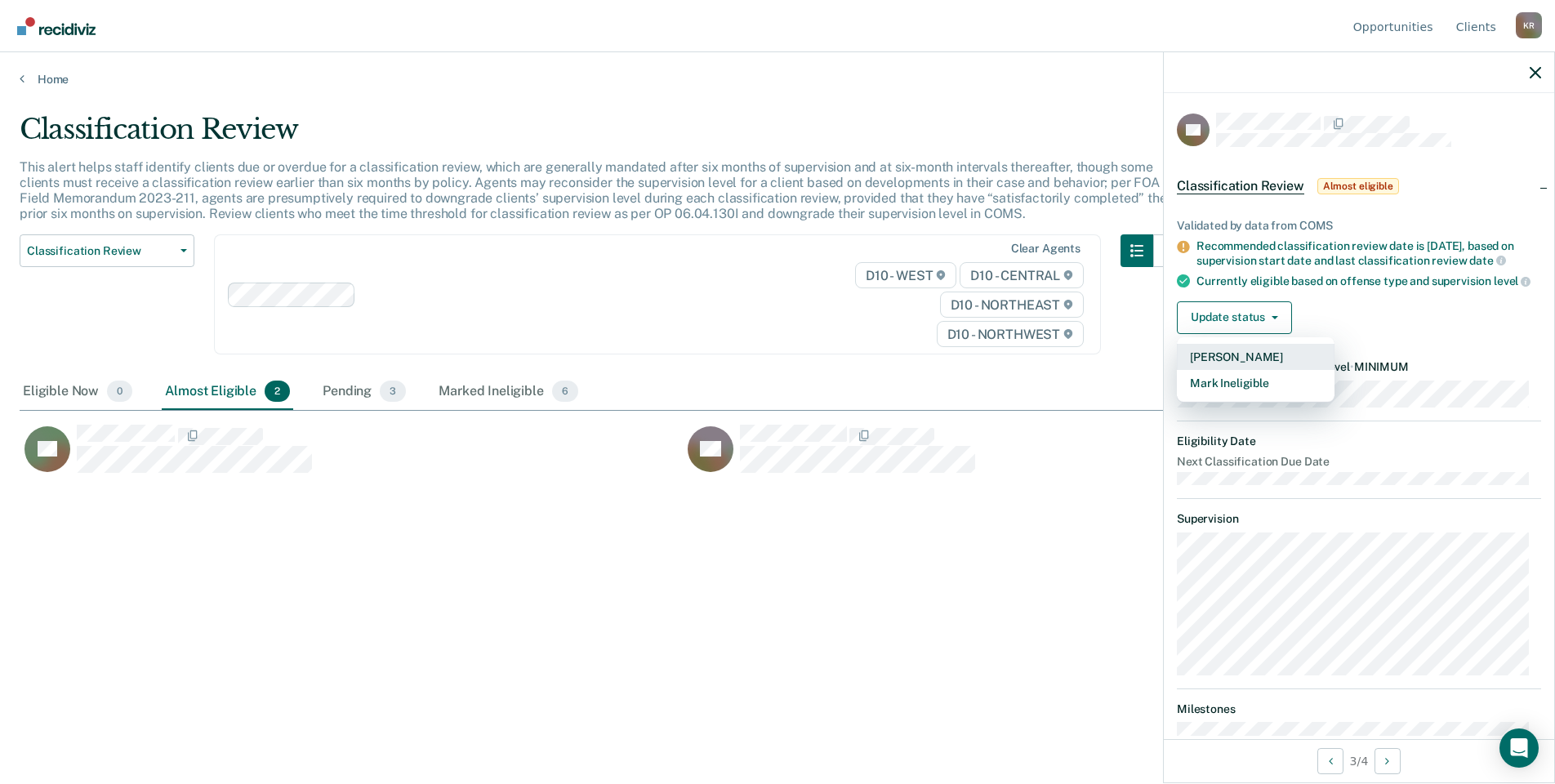
click at [1224, 365] on button "[PERSON_NAME]" at bounding box center [1256, 357] width 158 height 26
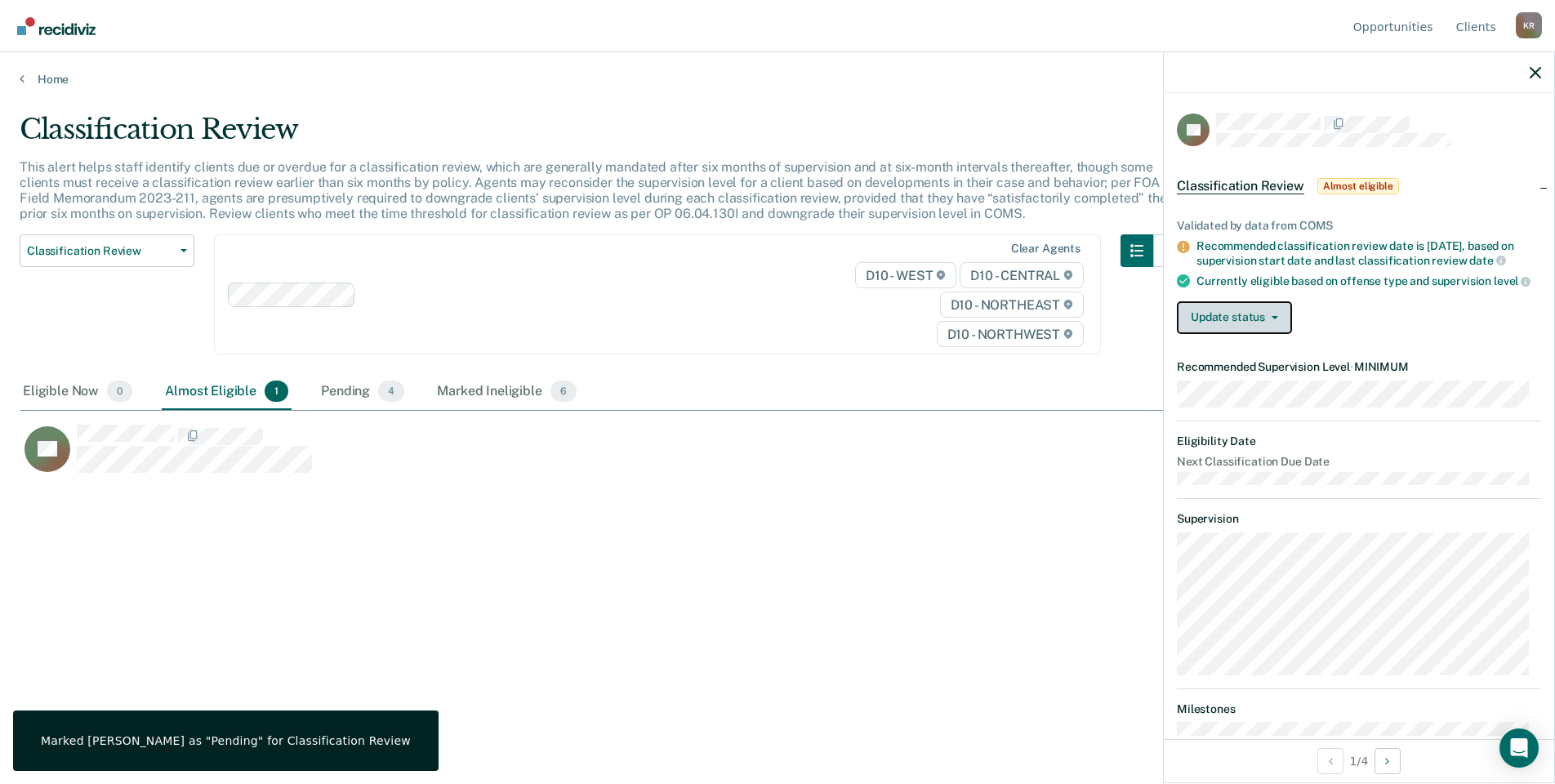
click at [1283, 324] on button "Update status" at bounding box center [1235, 317] width 115 height 33
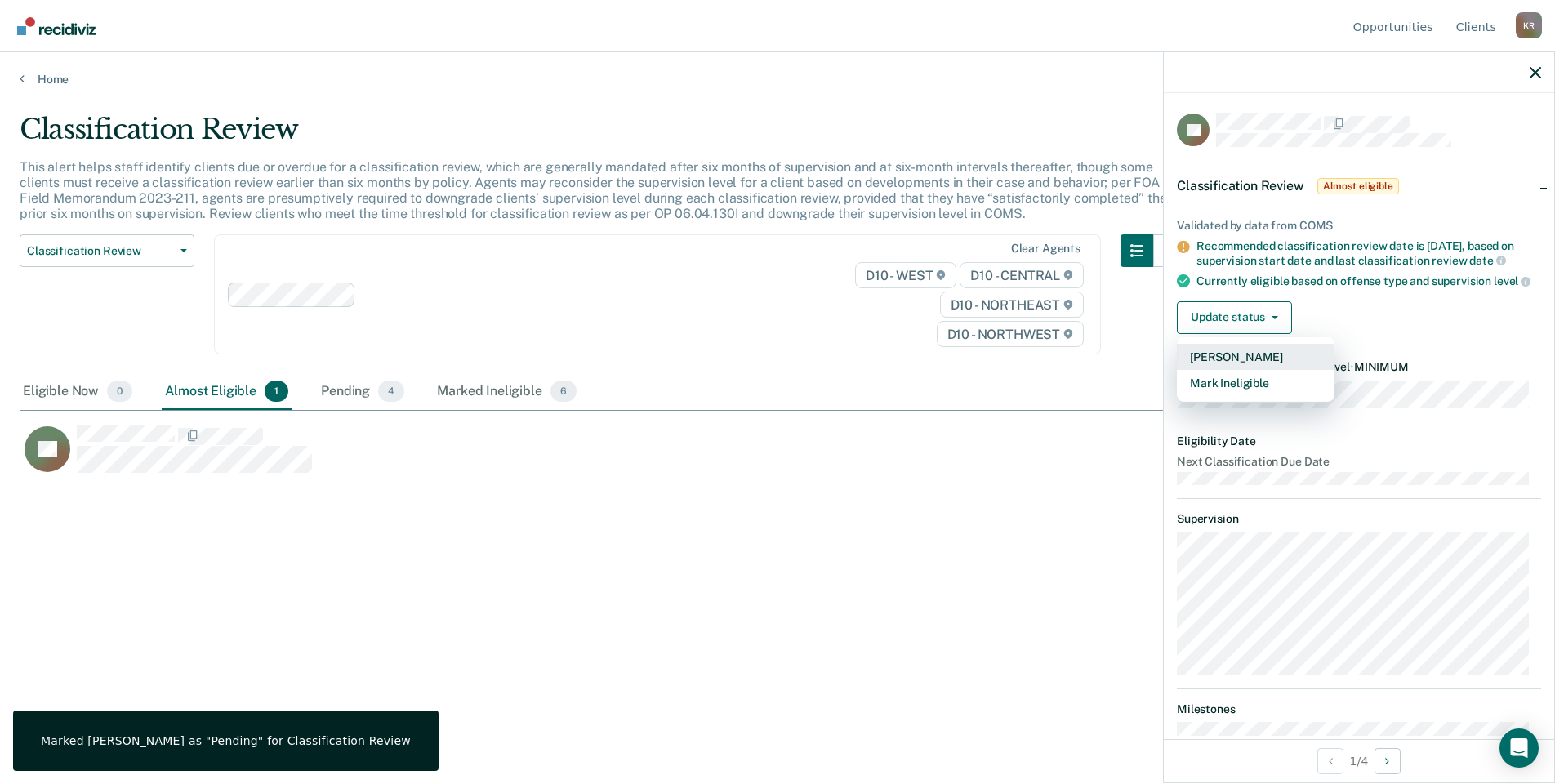
click at [1235, 369] on button "[PERSON_NAME]" at bounding box center [1256, 357] width 158 height 26
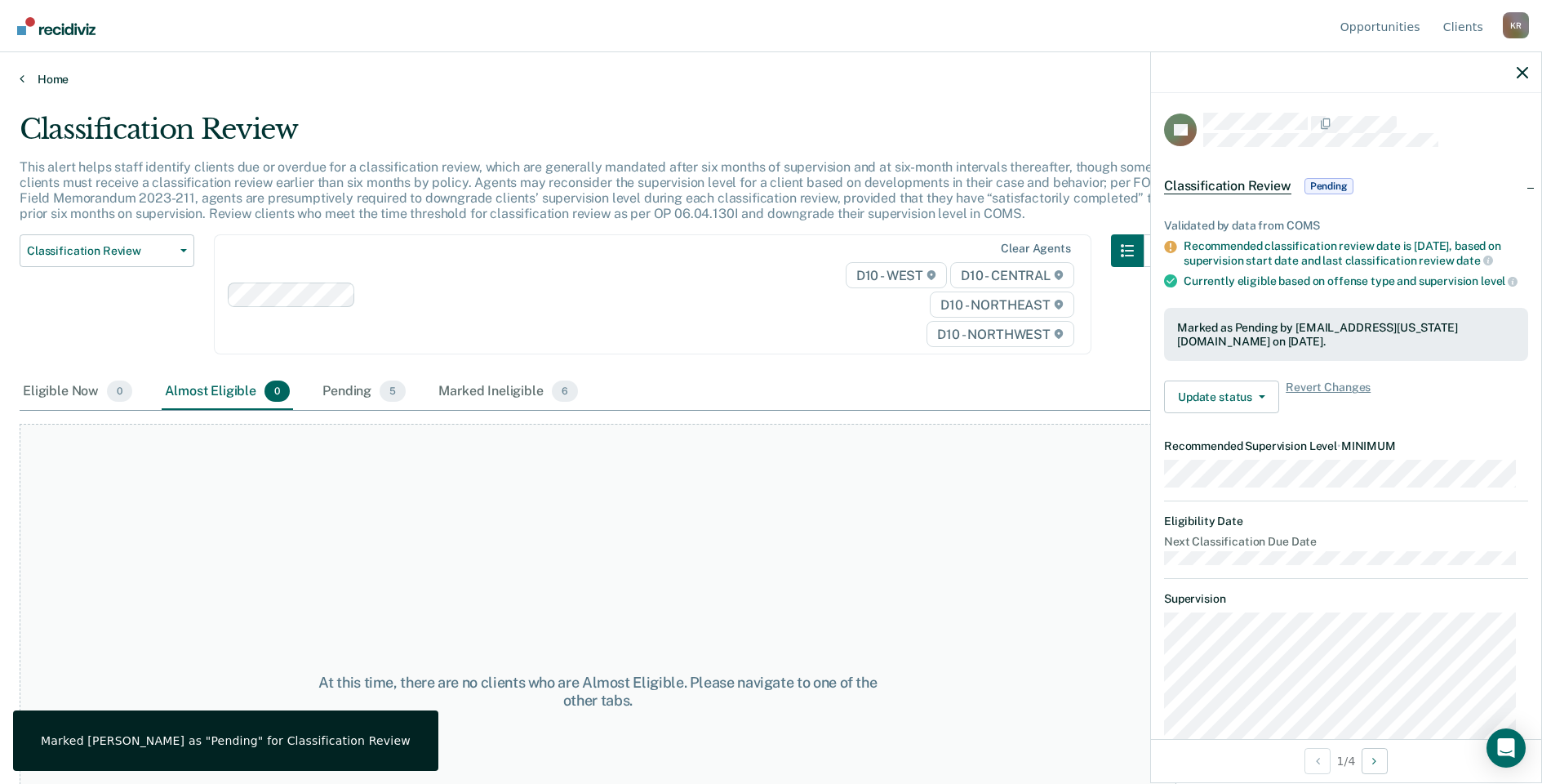
click at [44, 82] on link "Home" at bounding box center [771, 79] width 1503 height 15
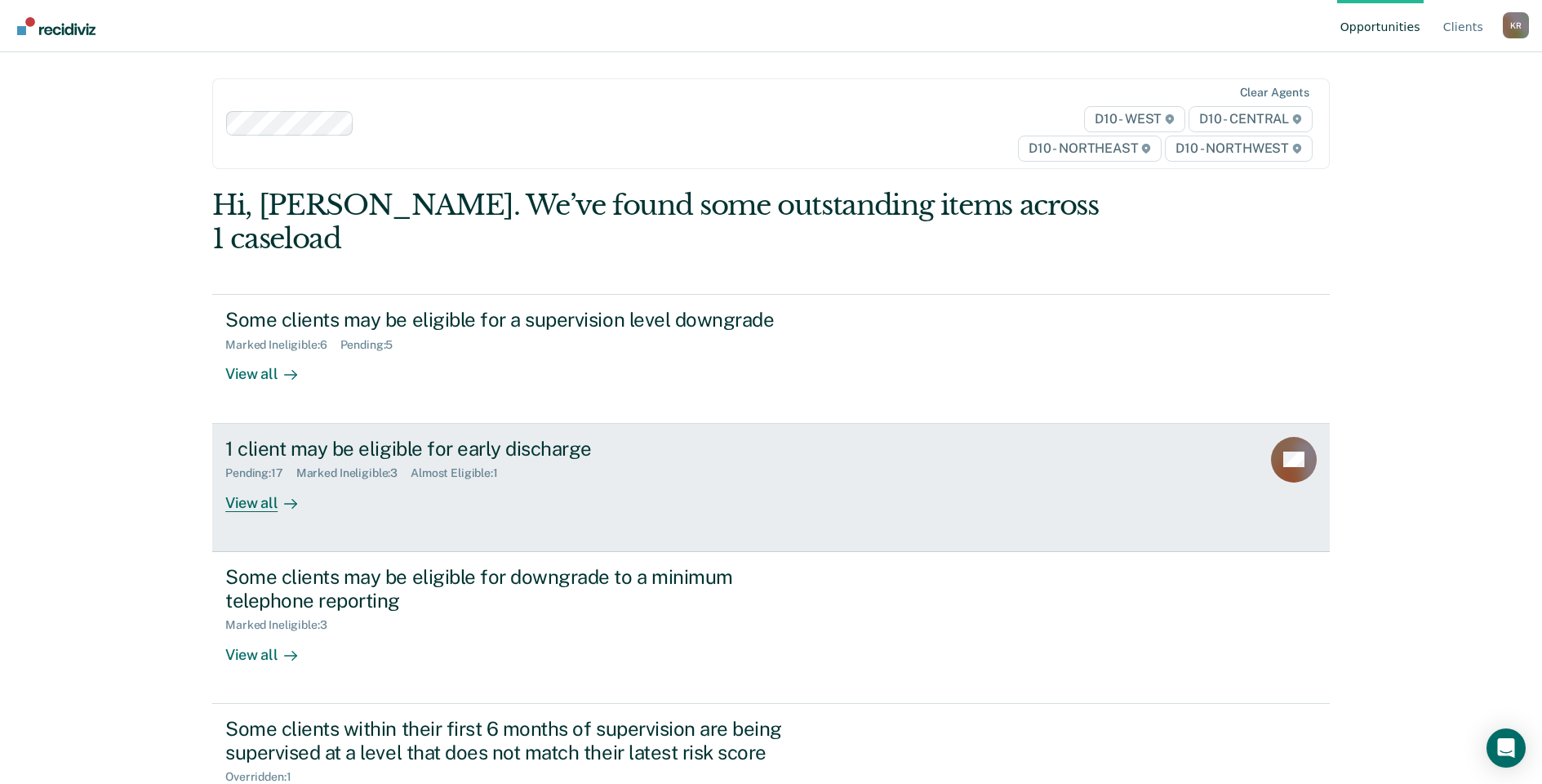
click at [469, 466] on div "Almost Eligible : 1" at bounding box center [461, 473] width 100 height 14
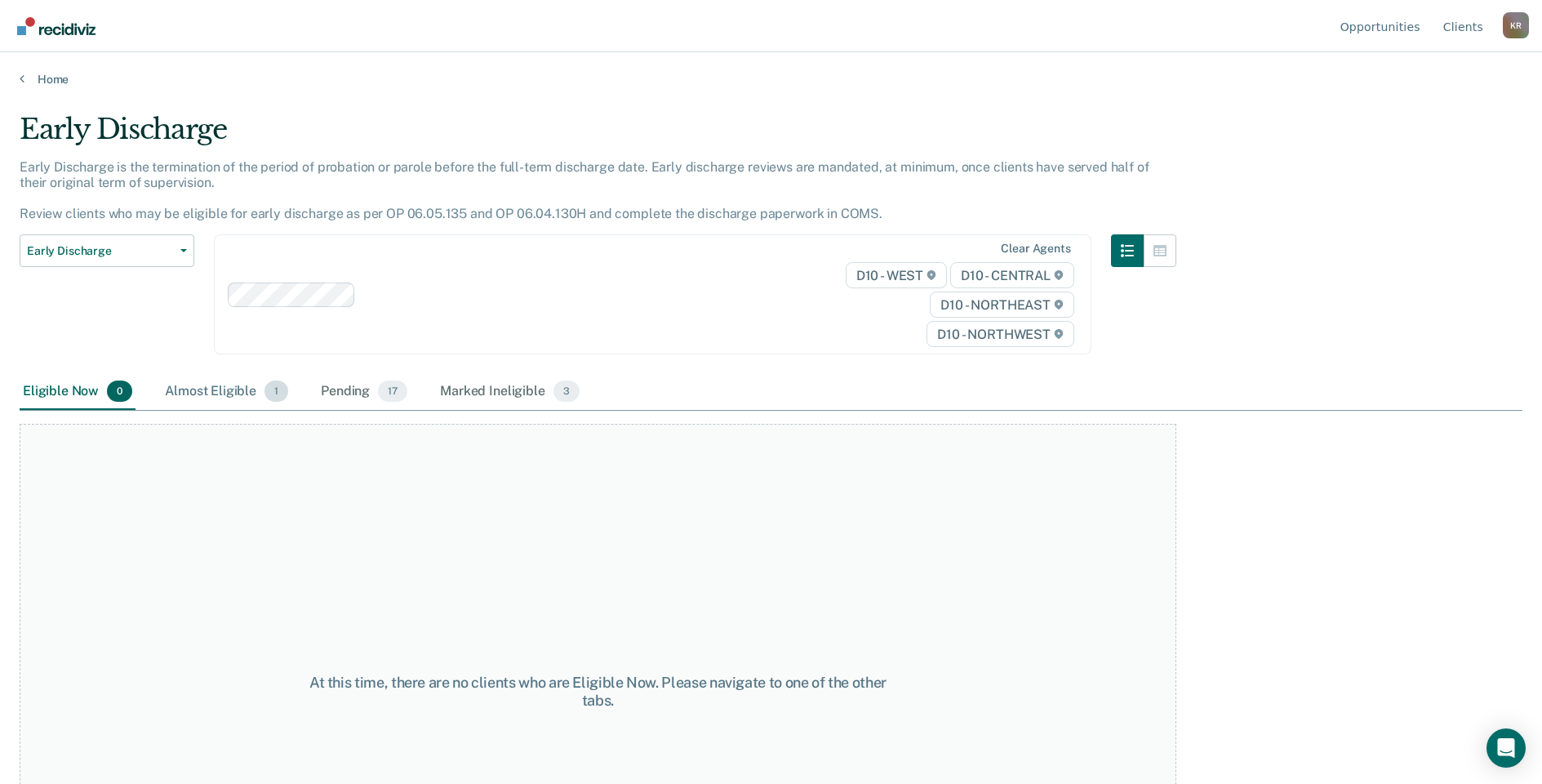
click at [189, 388] on div "Almost Eligible 1" at bounding box center [227, 392] width 130 height 36
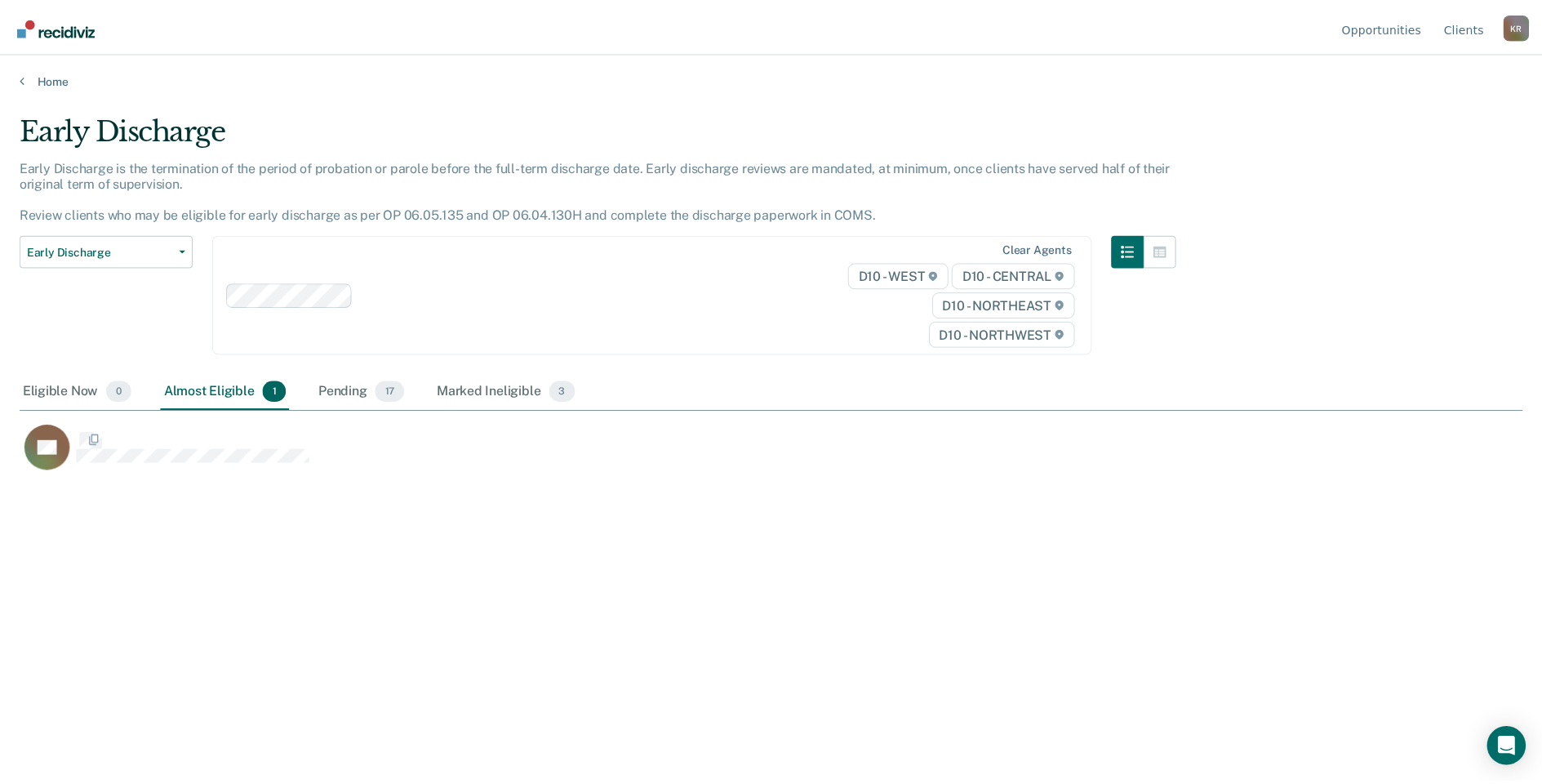
scroll to position [536, 1503]
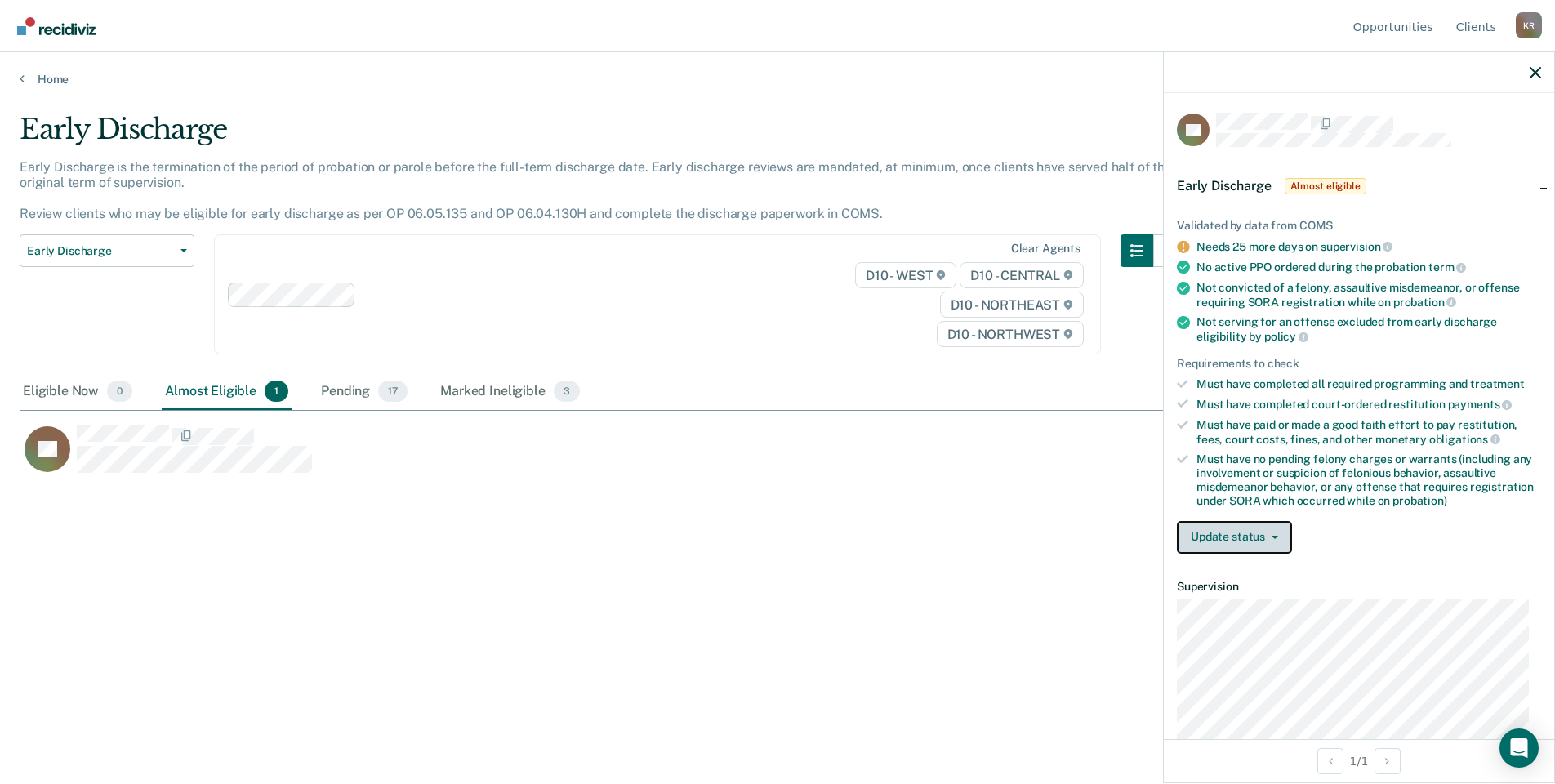
click at [1273, 529] on button "Update status" at bounding box center [1235, 537] width 115 height 33
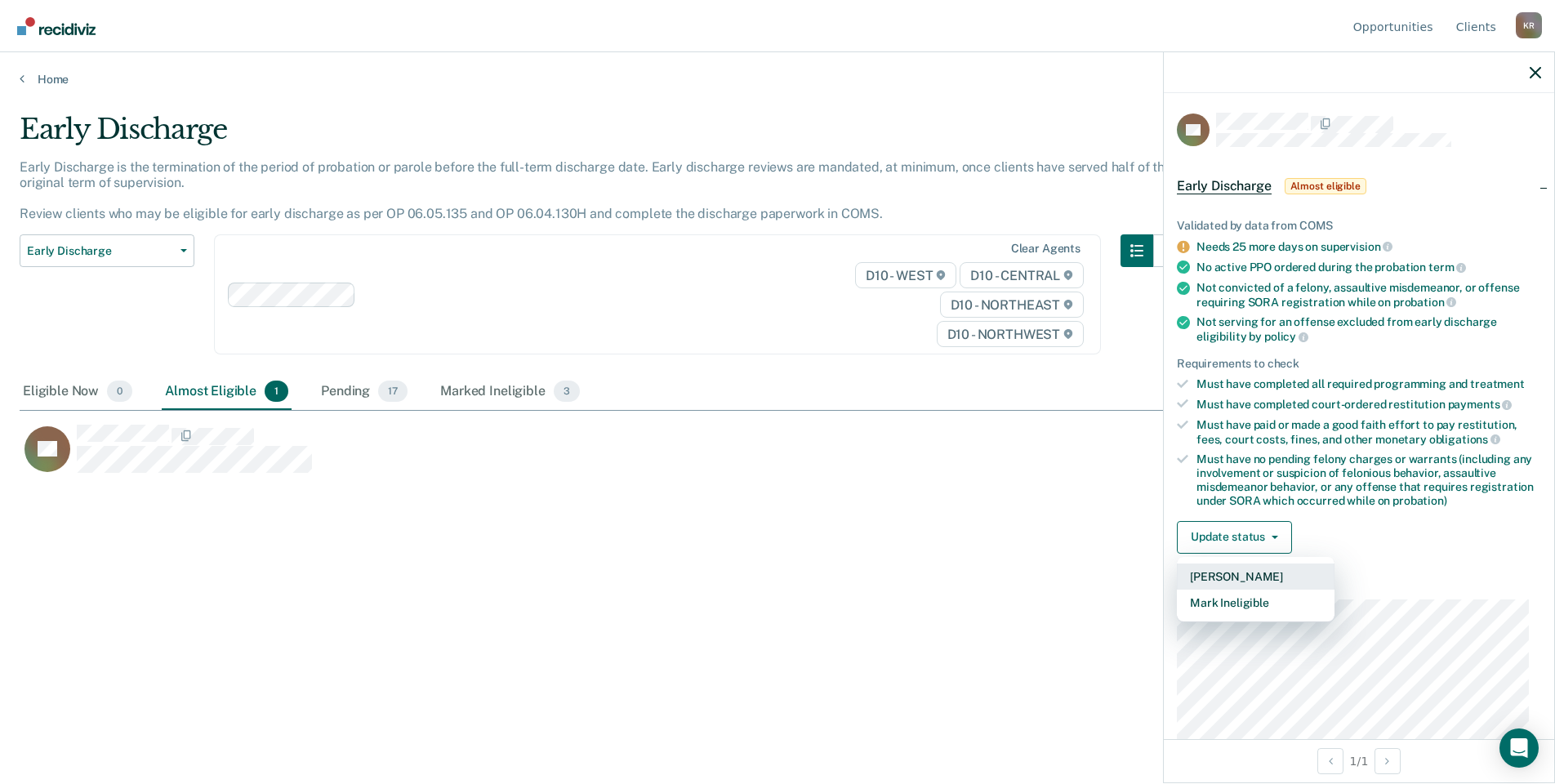
click at [1291, 574] on button "[PERSON_NAME]" at bounding box center [1256, 576] width 158 height 26
